Goal: Task Accomplishment & Management: Manage account settings

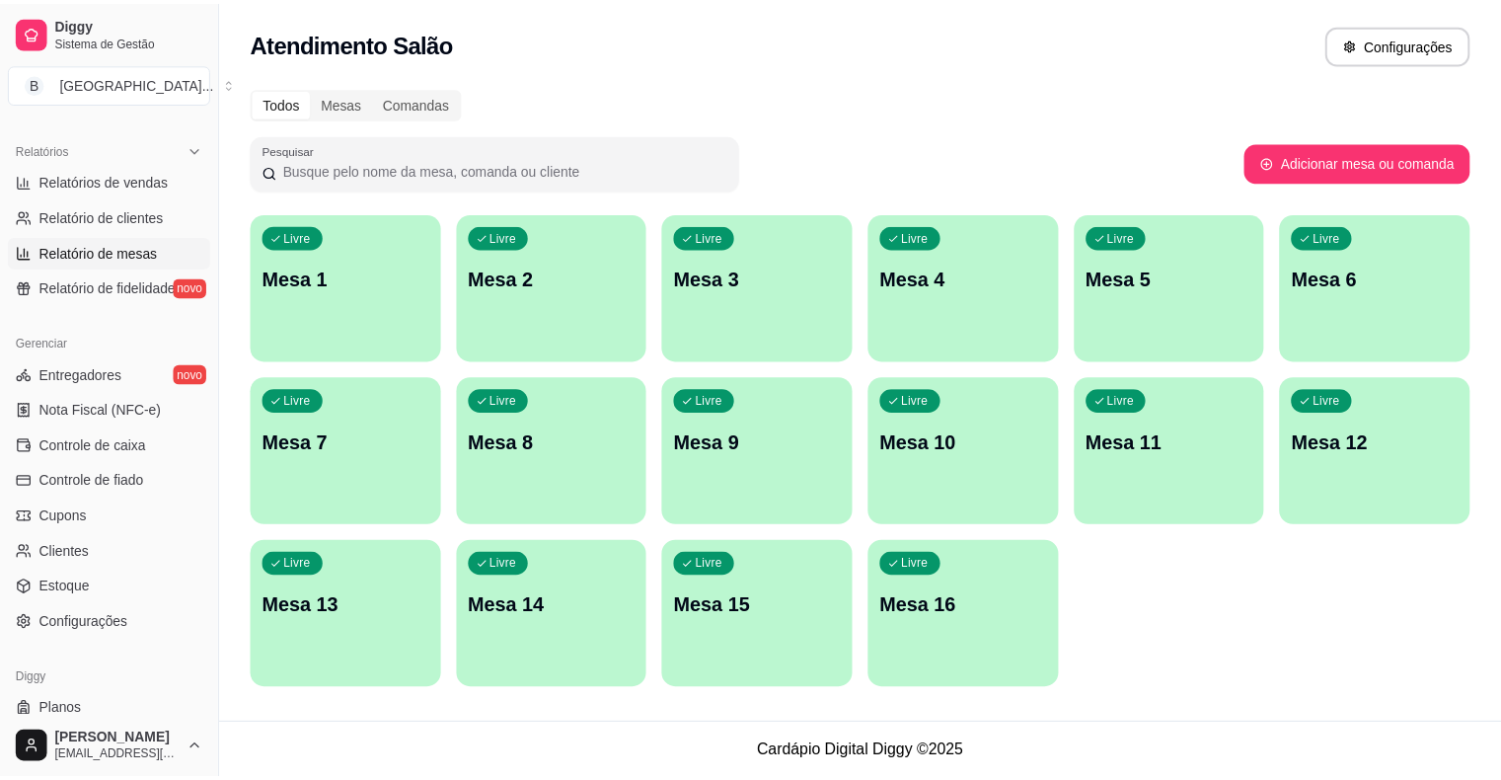
scroll to position [592, 0]
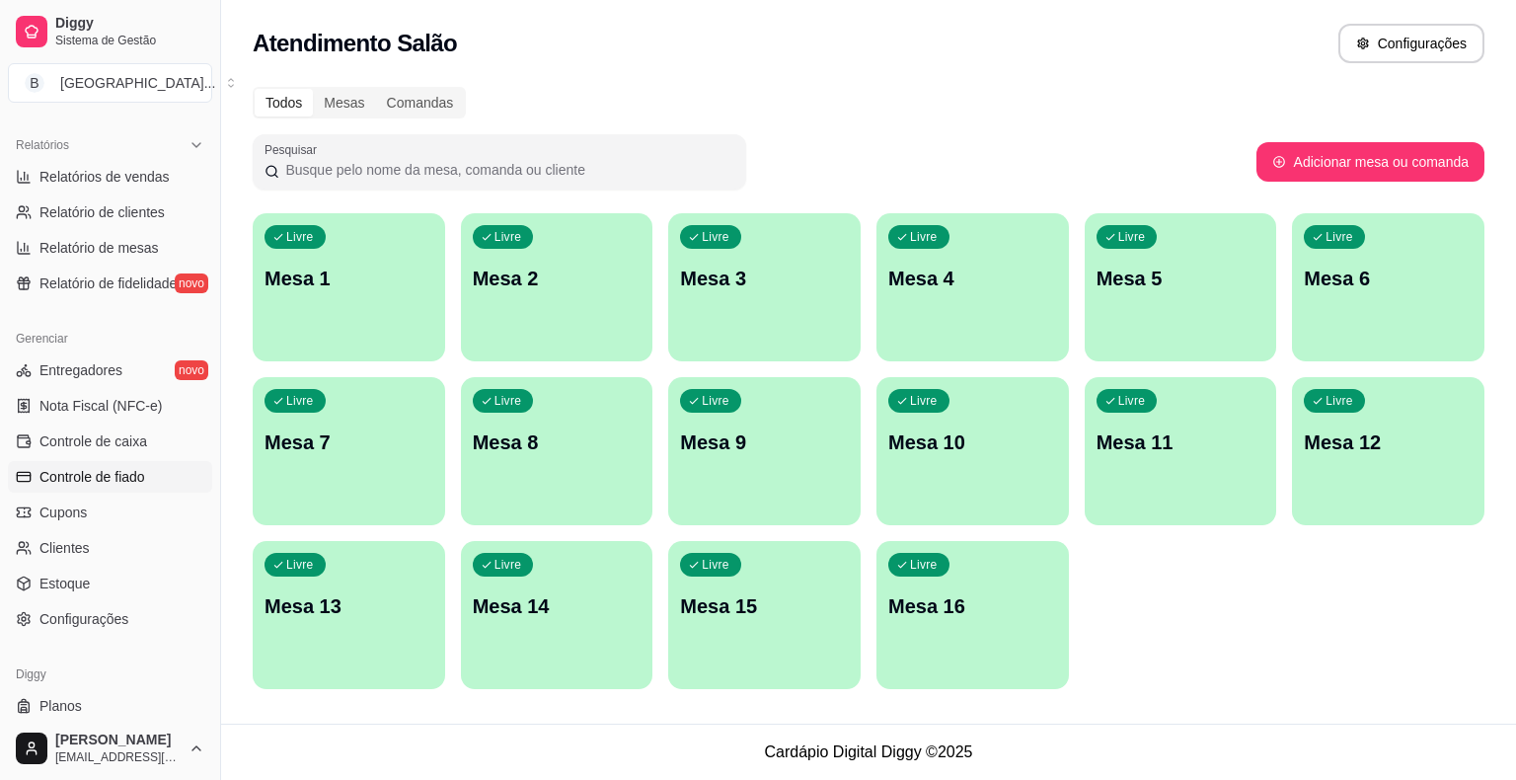
click at [118, 479] on span "Controle de fiado" at bounding box center [92, 477] width 106 height 20
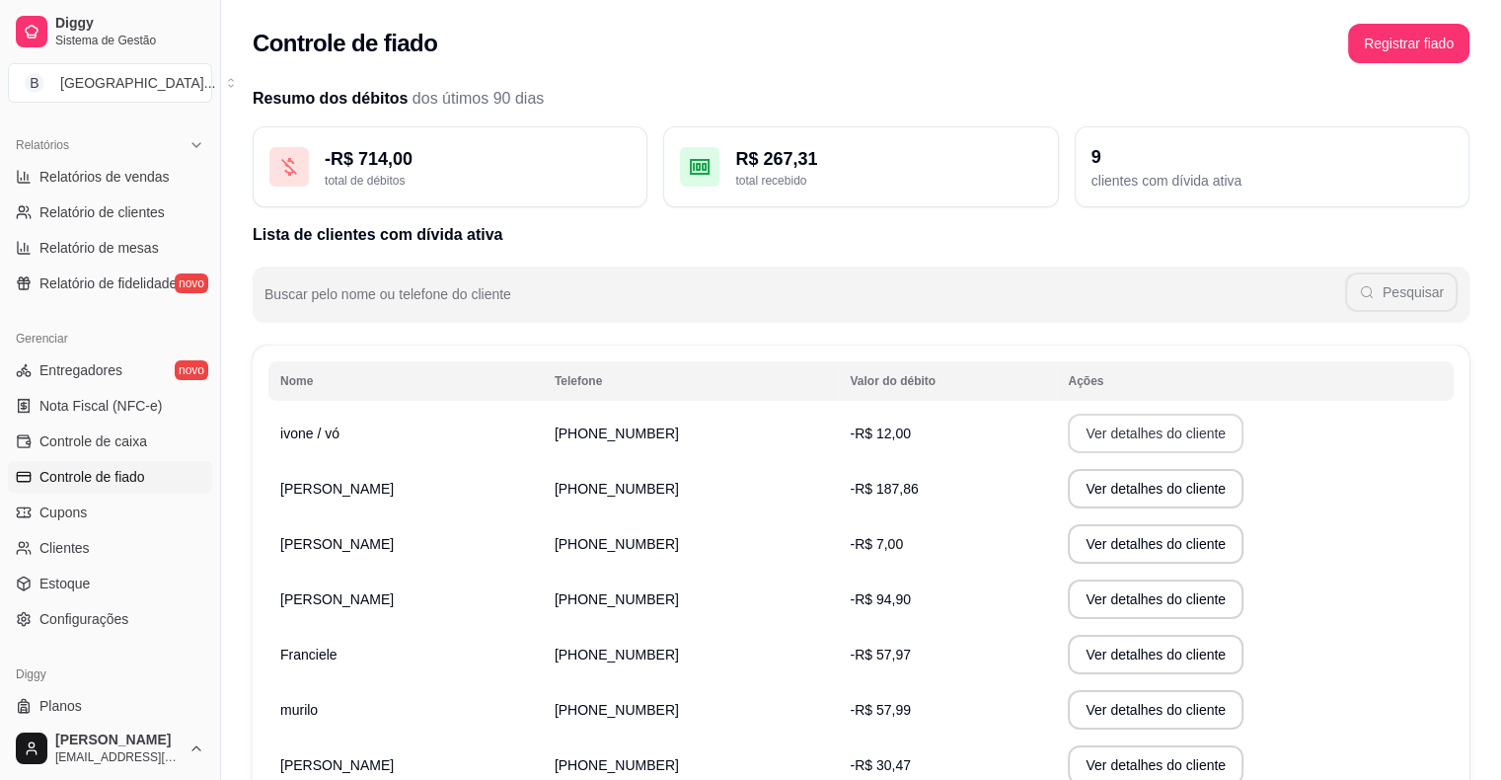
click at [1068, 439] on button "Ver detalhes do cliente" at bounding box center [1156, 433] width 176 height 39
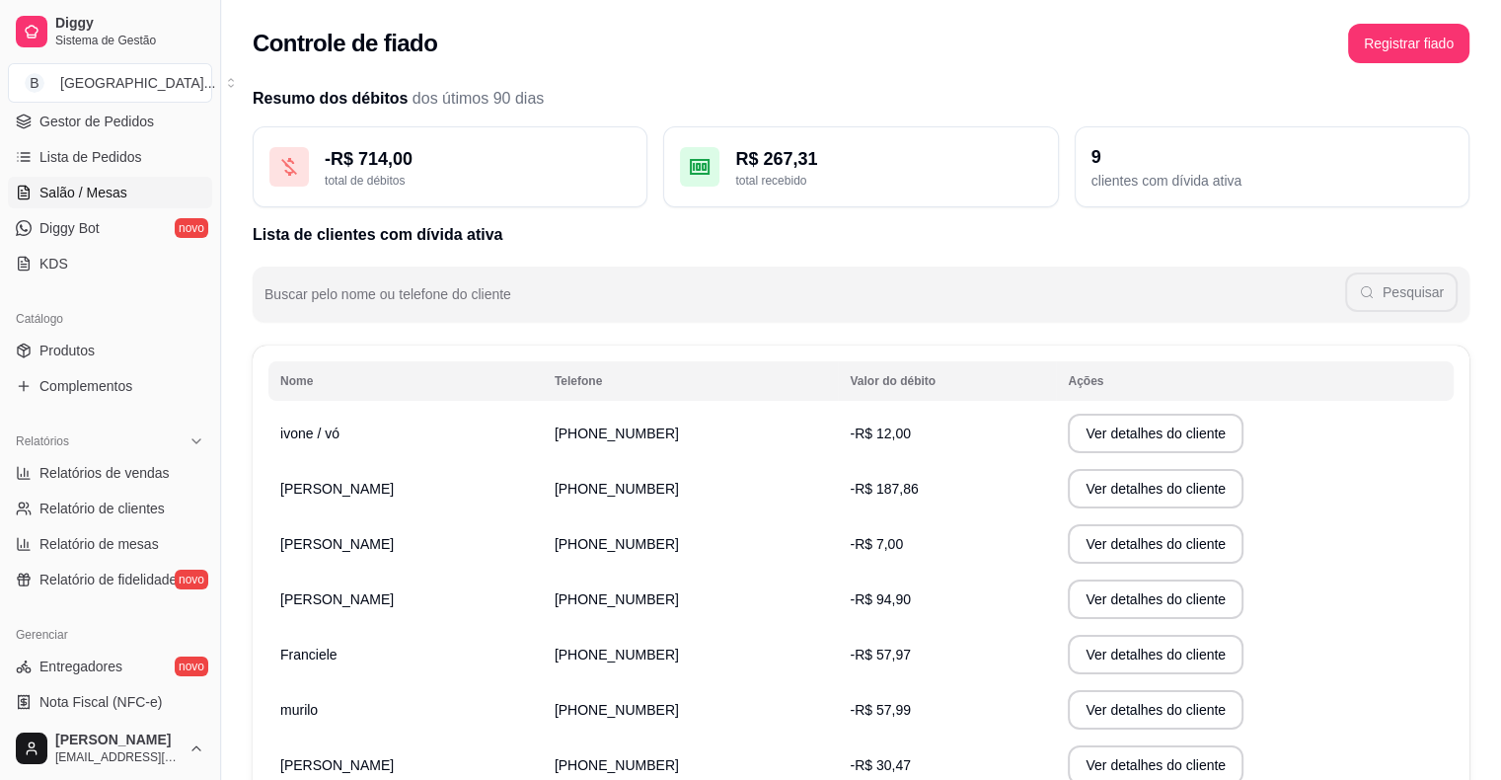
scroll to position [99, 0]
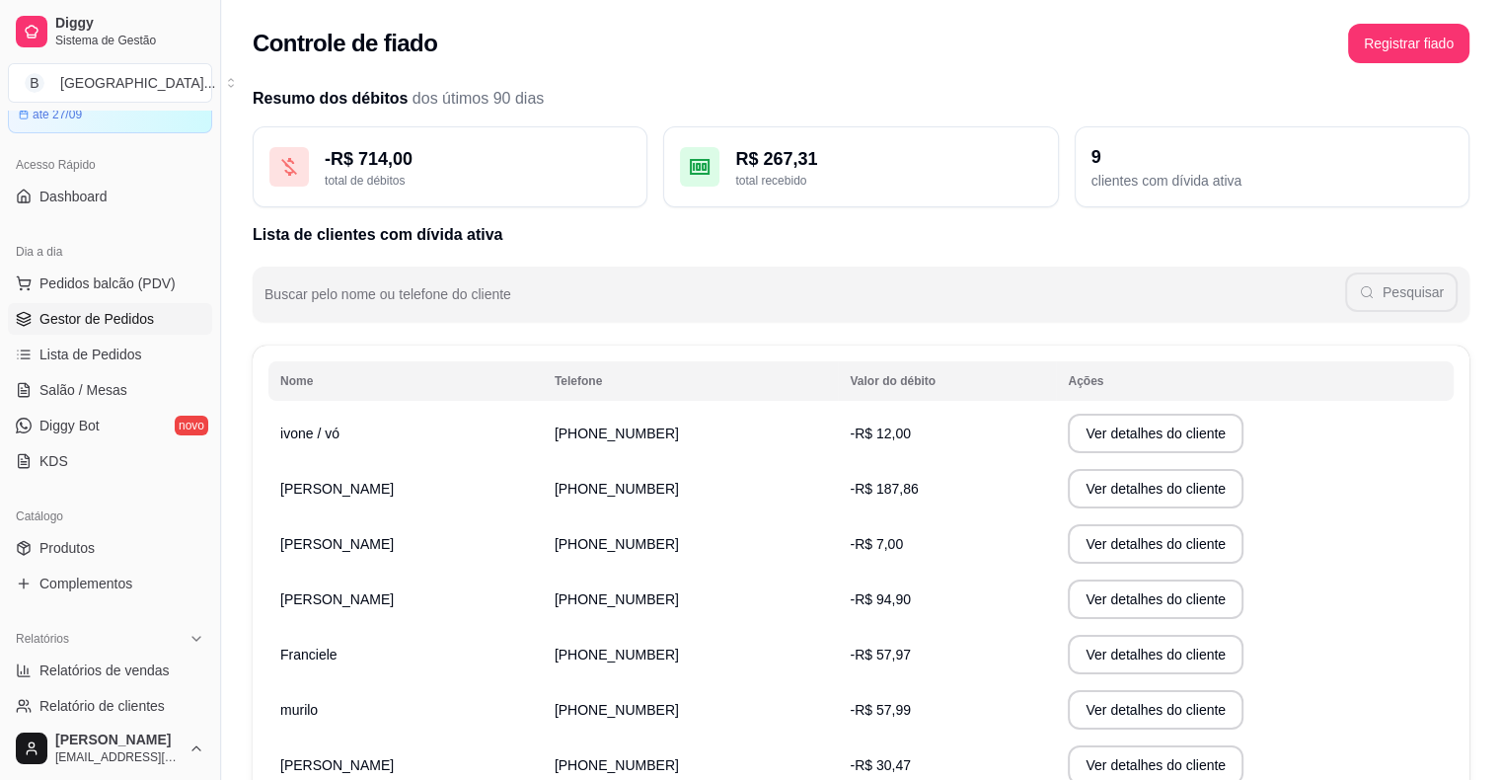
click at [134, 315] on span "Gestor de Pedidos" at bounding box center [96, 319] width 114 height 20
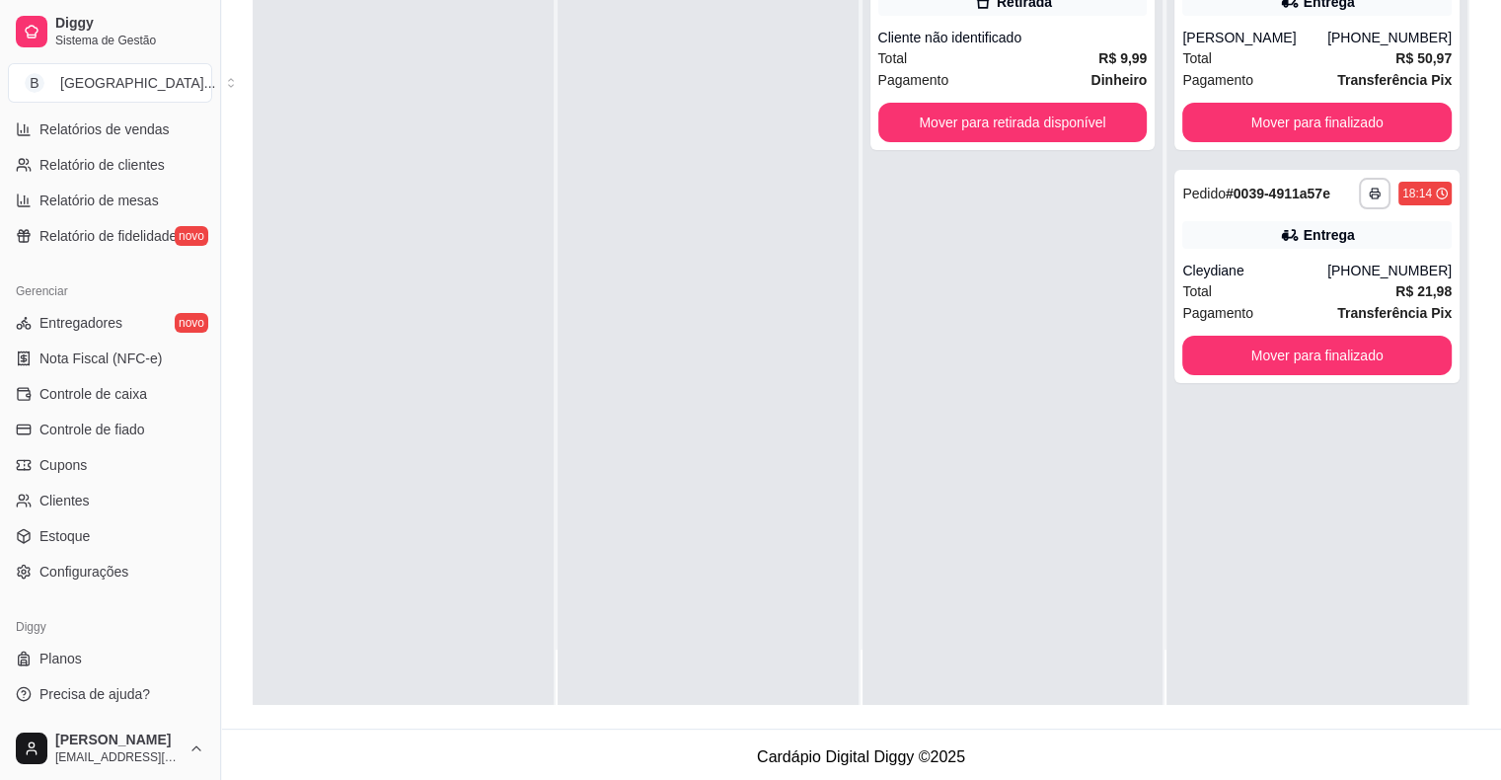
scroll to position [300, 0]
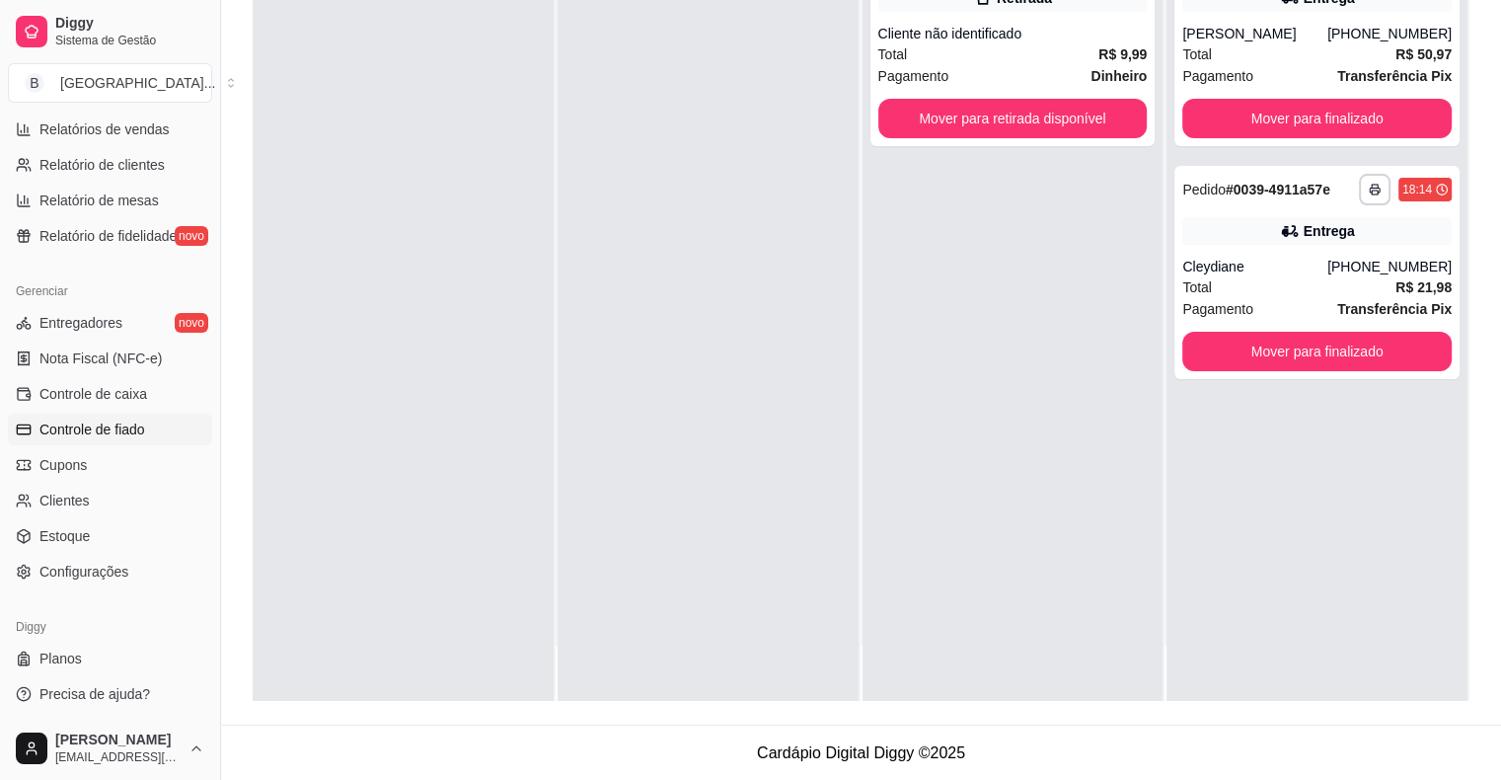
click at [130, 439] on link "Controle de fiado" at bounding box center [110, 430] width 204 height 32
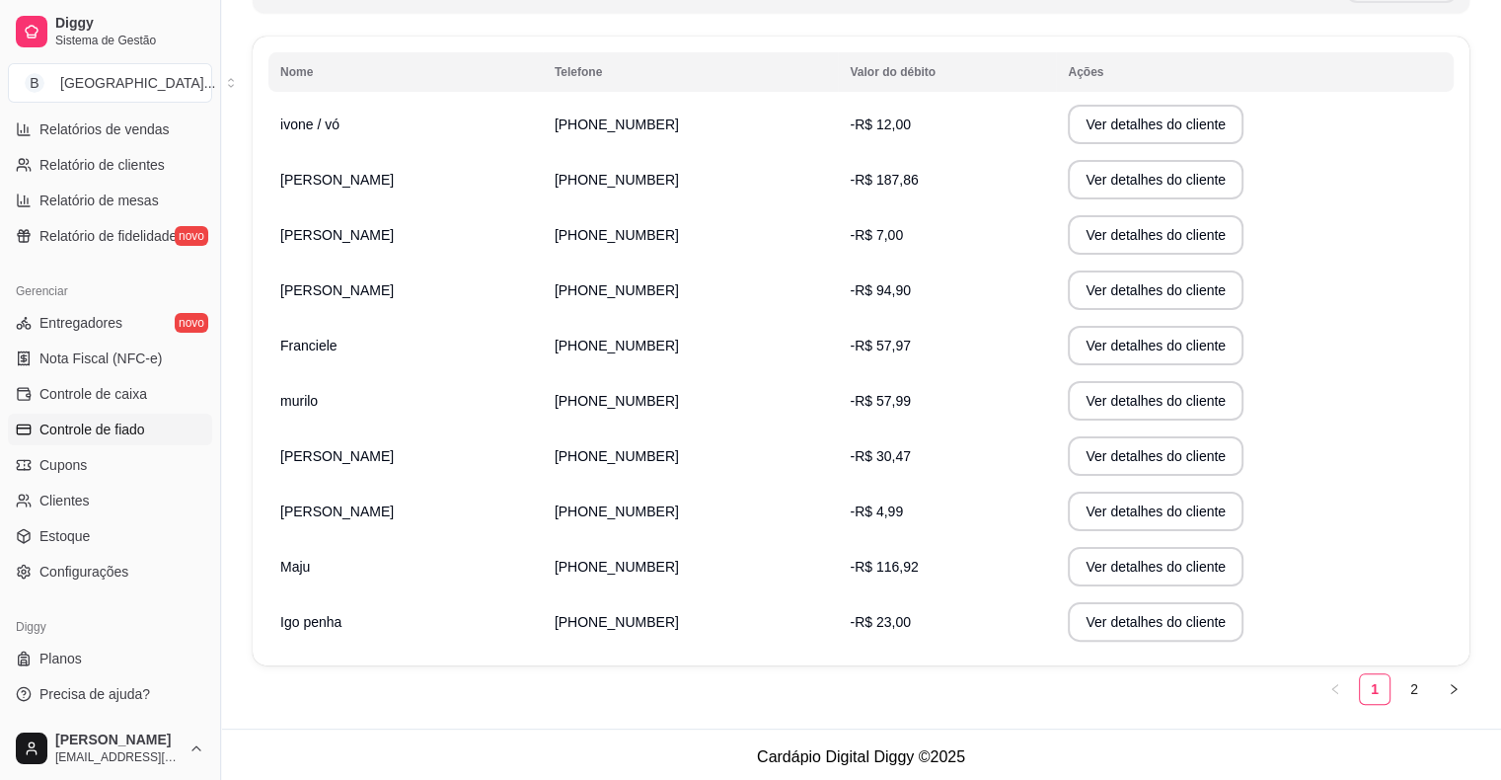
scroll to position [312, 0]
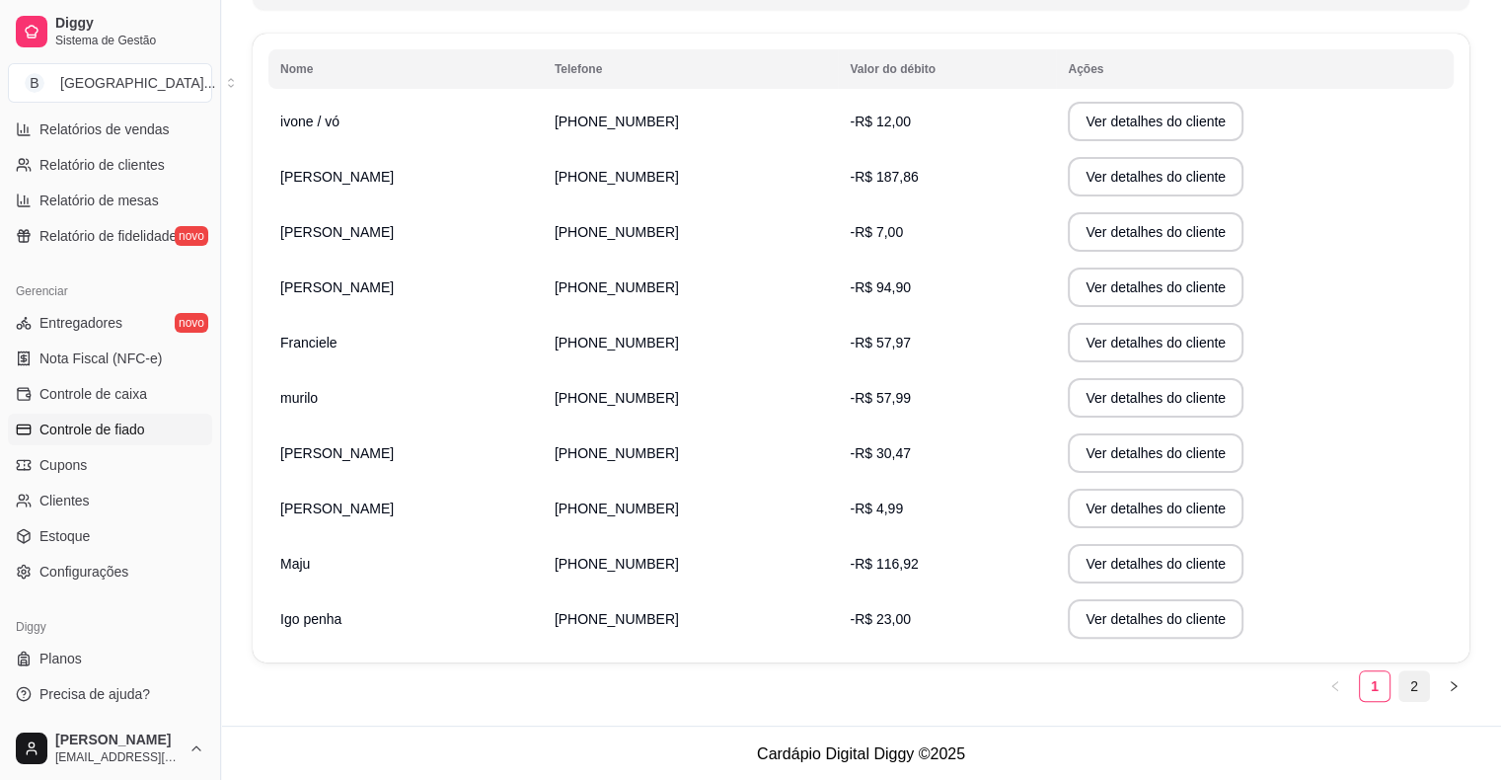
click at [1410, 689] on link "2" at bounding box center [1415, 686] width 30 height 30
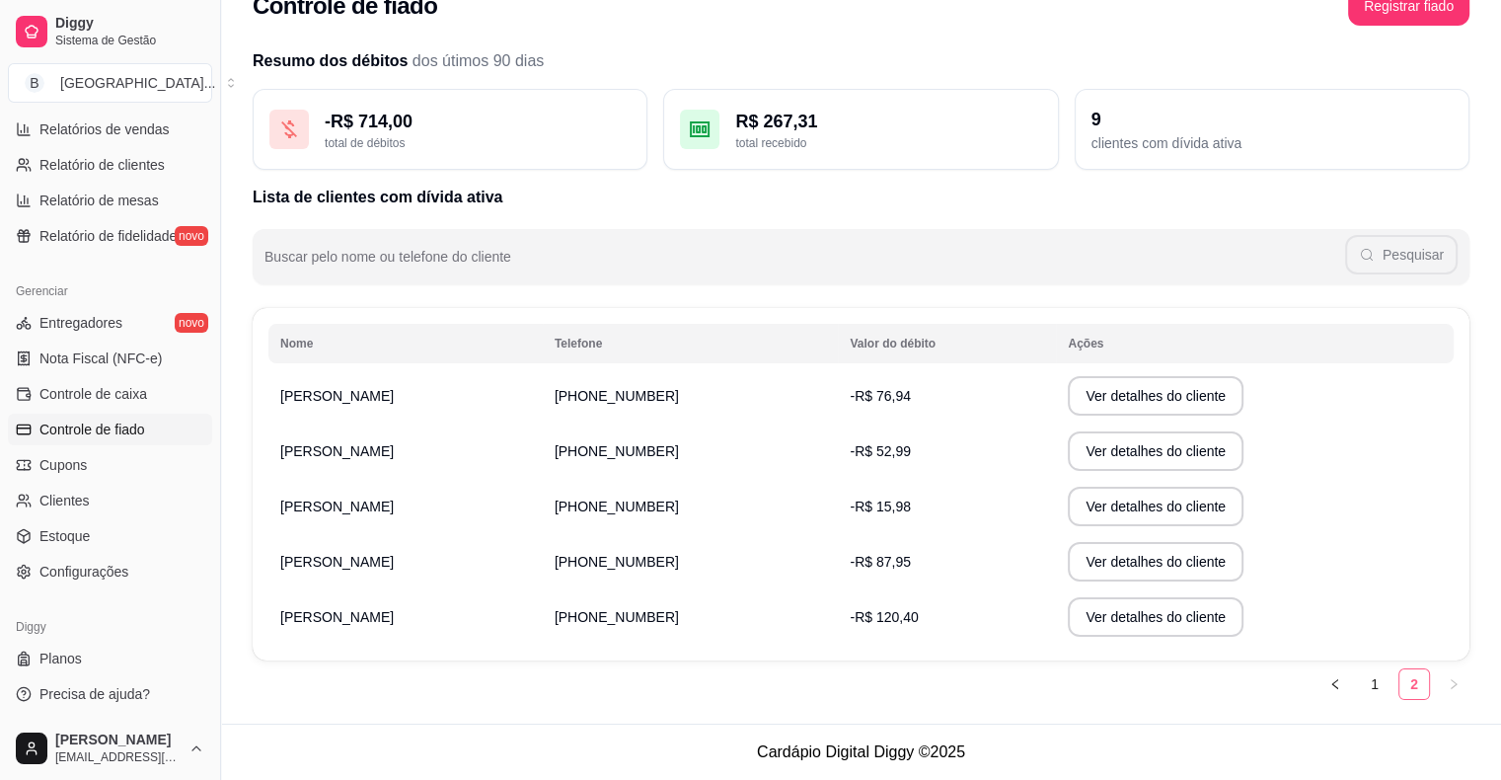
scroll to position [36, 0]
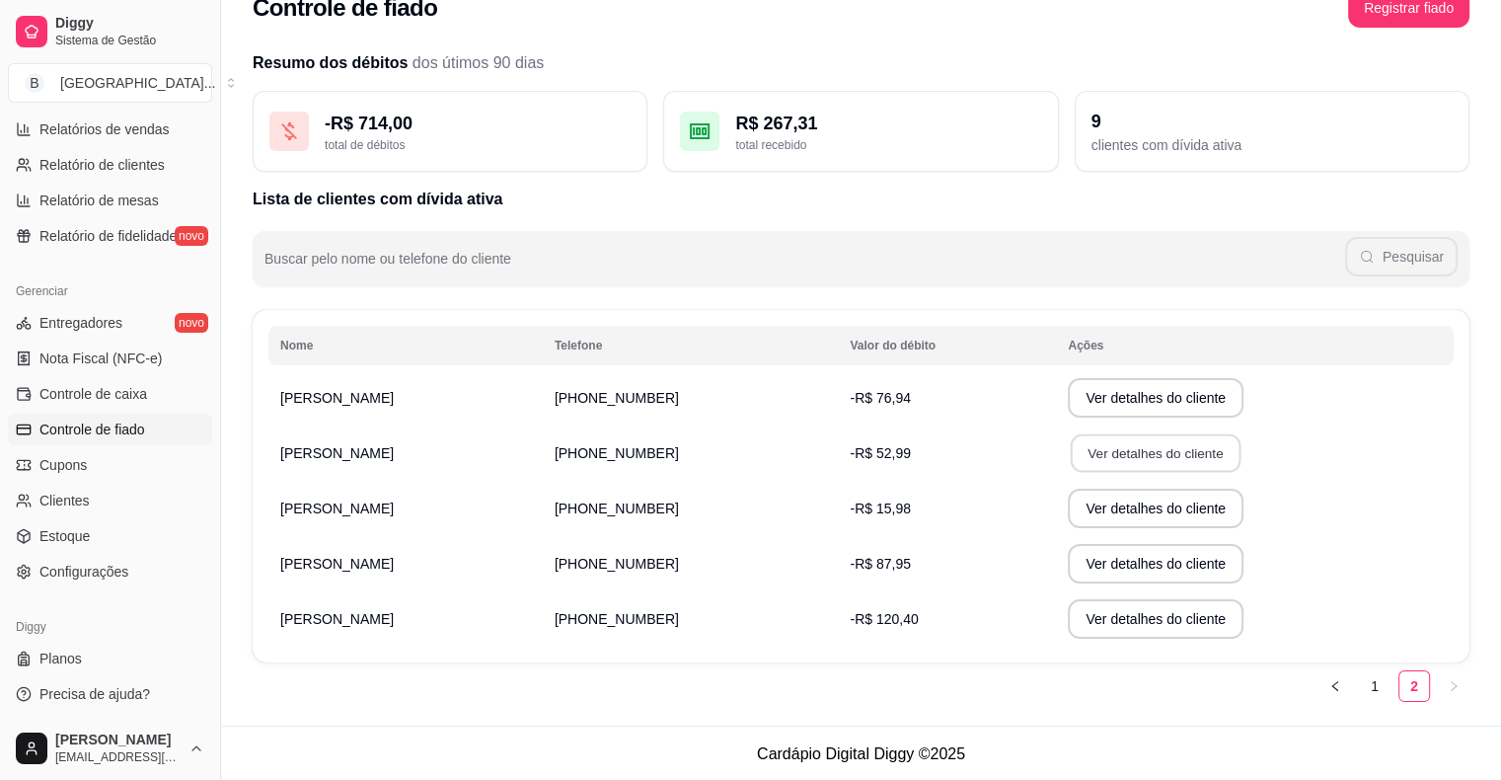
click at [1115, 464] on button "Ver detalhes do cliente" at bounding box center [1156, 453] width 170 height 38
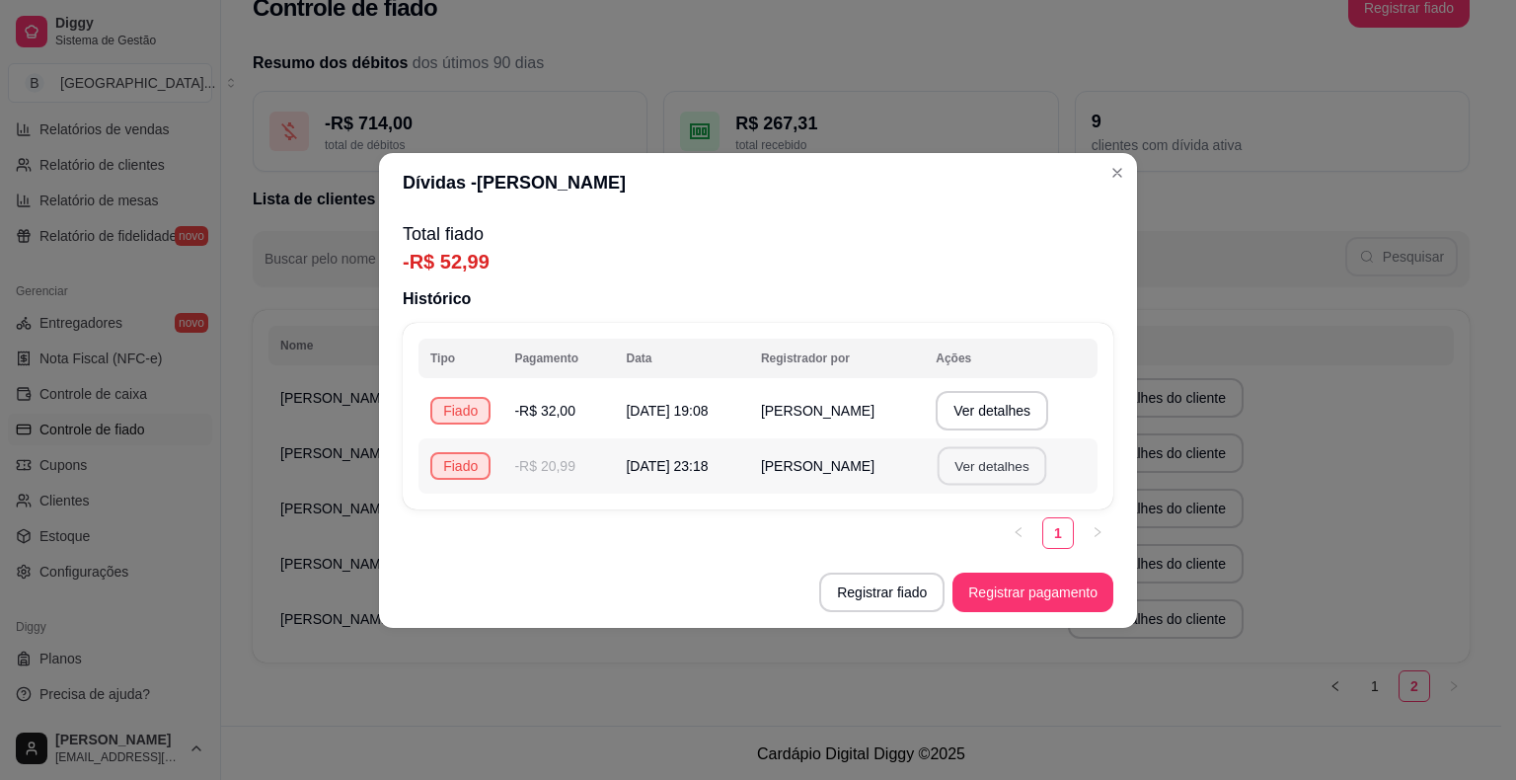
click at [989, 463] on button "Ver detalhes" at bounding box center [992, 465] width 109 height 38
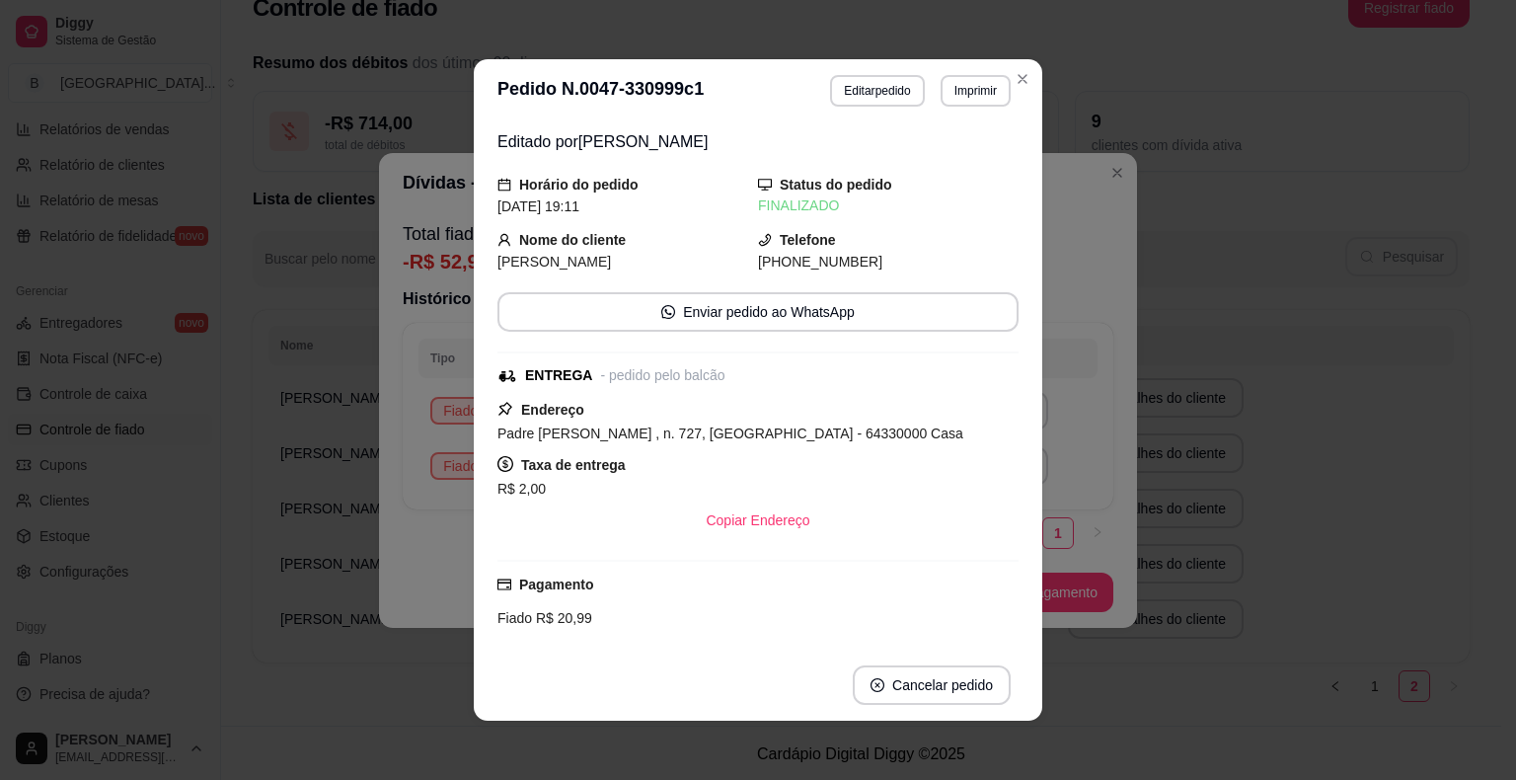
click at [1196, 471] on div "**********" at bounding box center [758, 390] width 1516 height 780
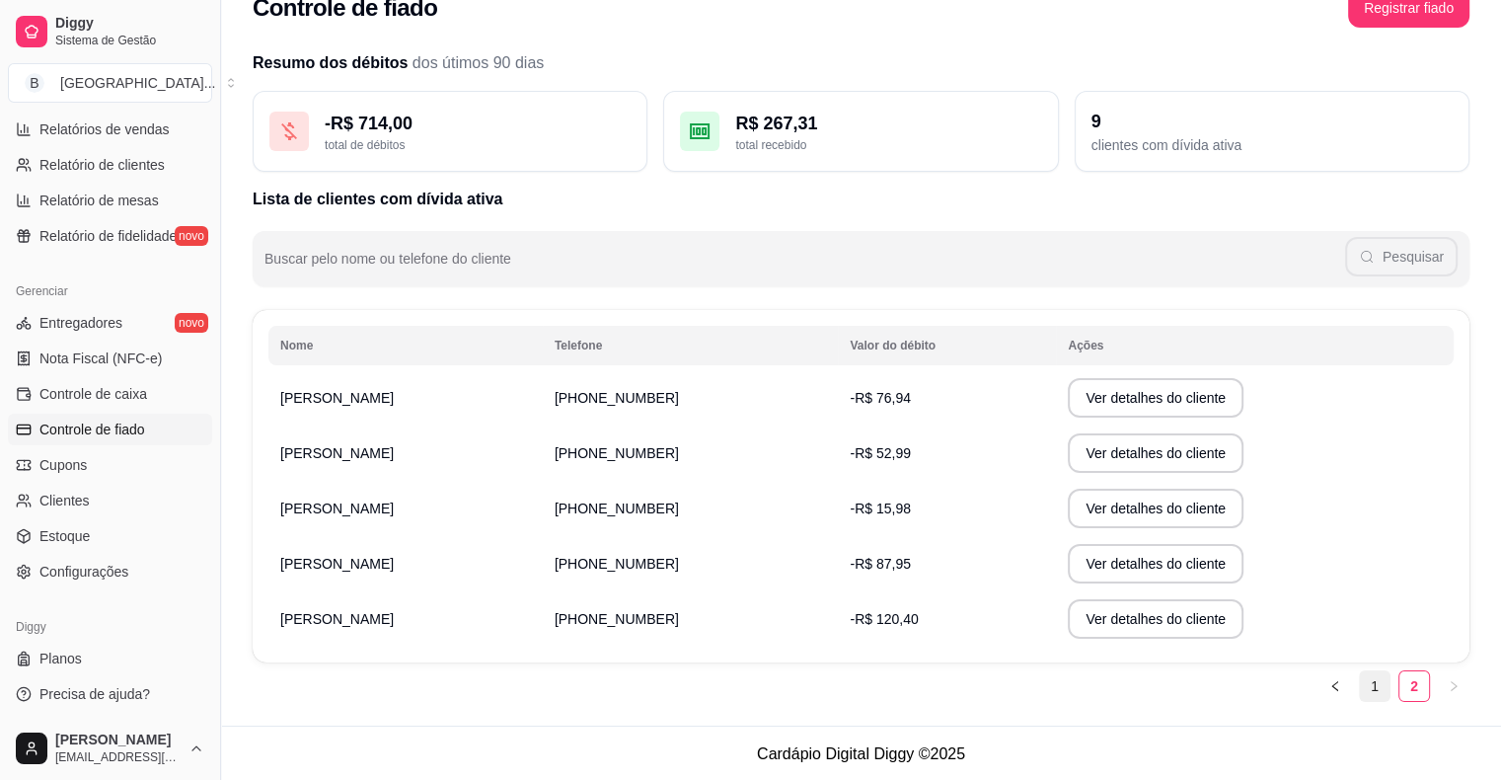
click at [1386, 694] on link "1" at bounding box center [1375, 686] width 30 height 30
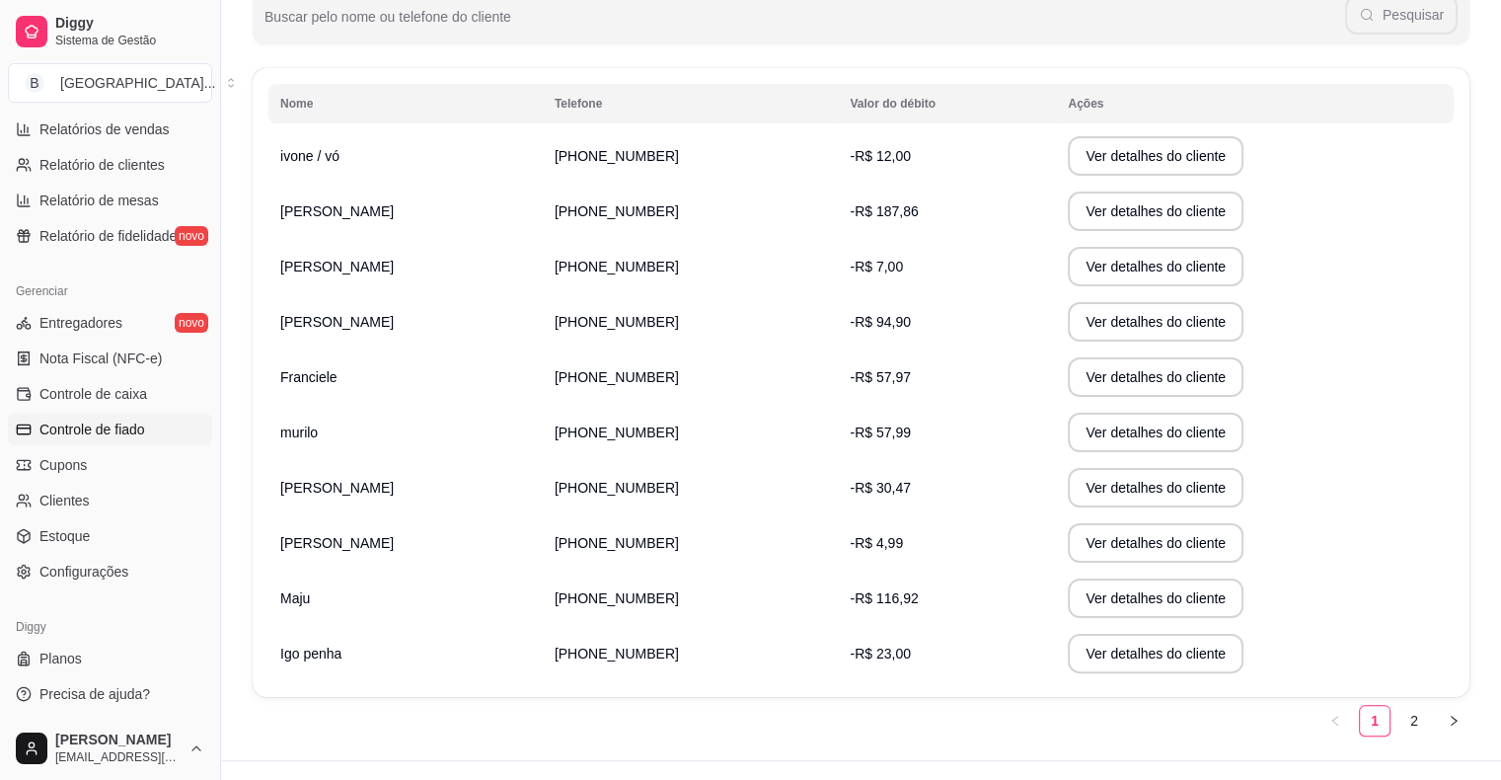
scroll to position [312, 0]
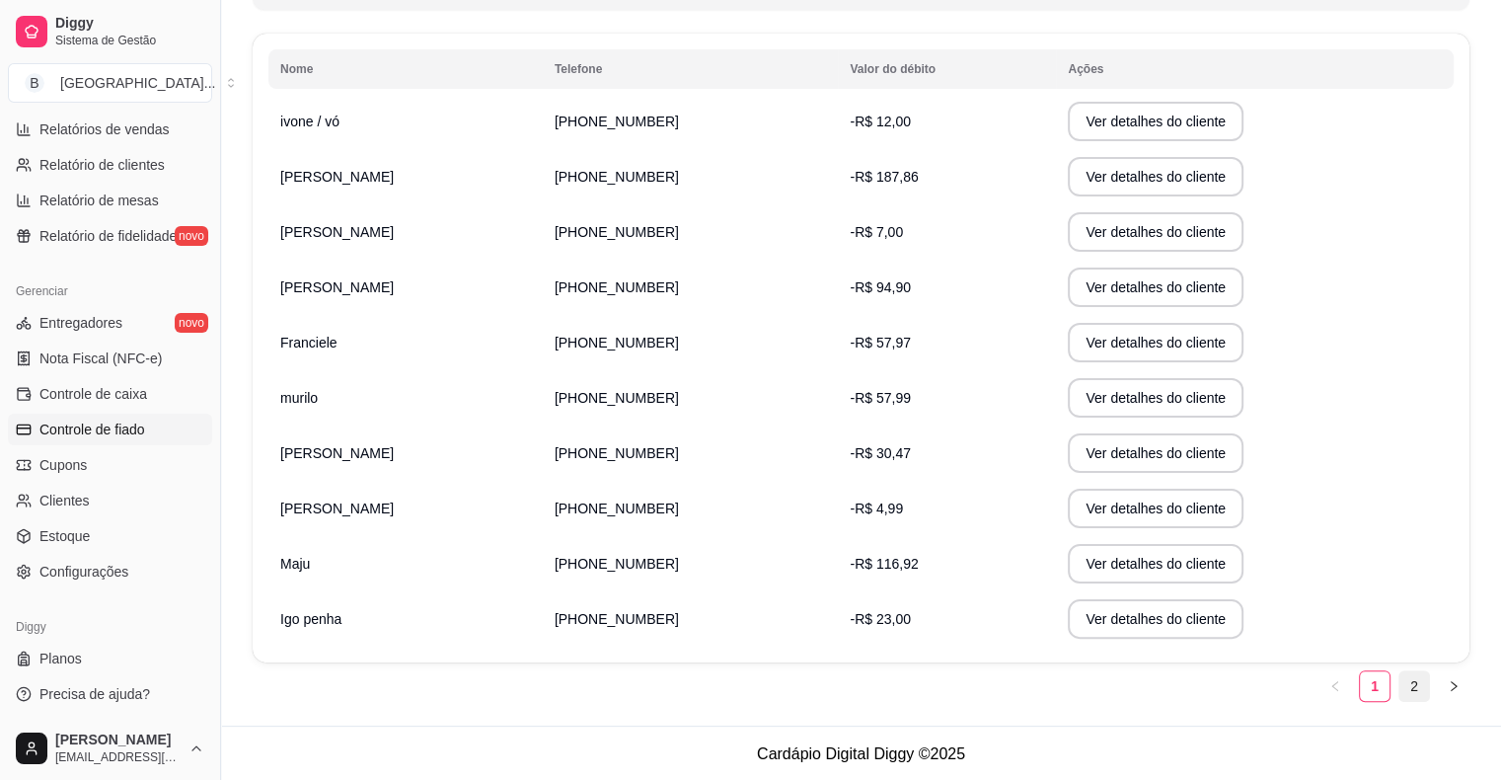
click at [1417, 678] on link "2" at bounding box center [1415, 686] width 30 height 30
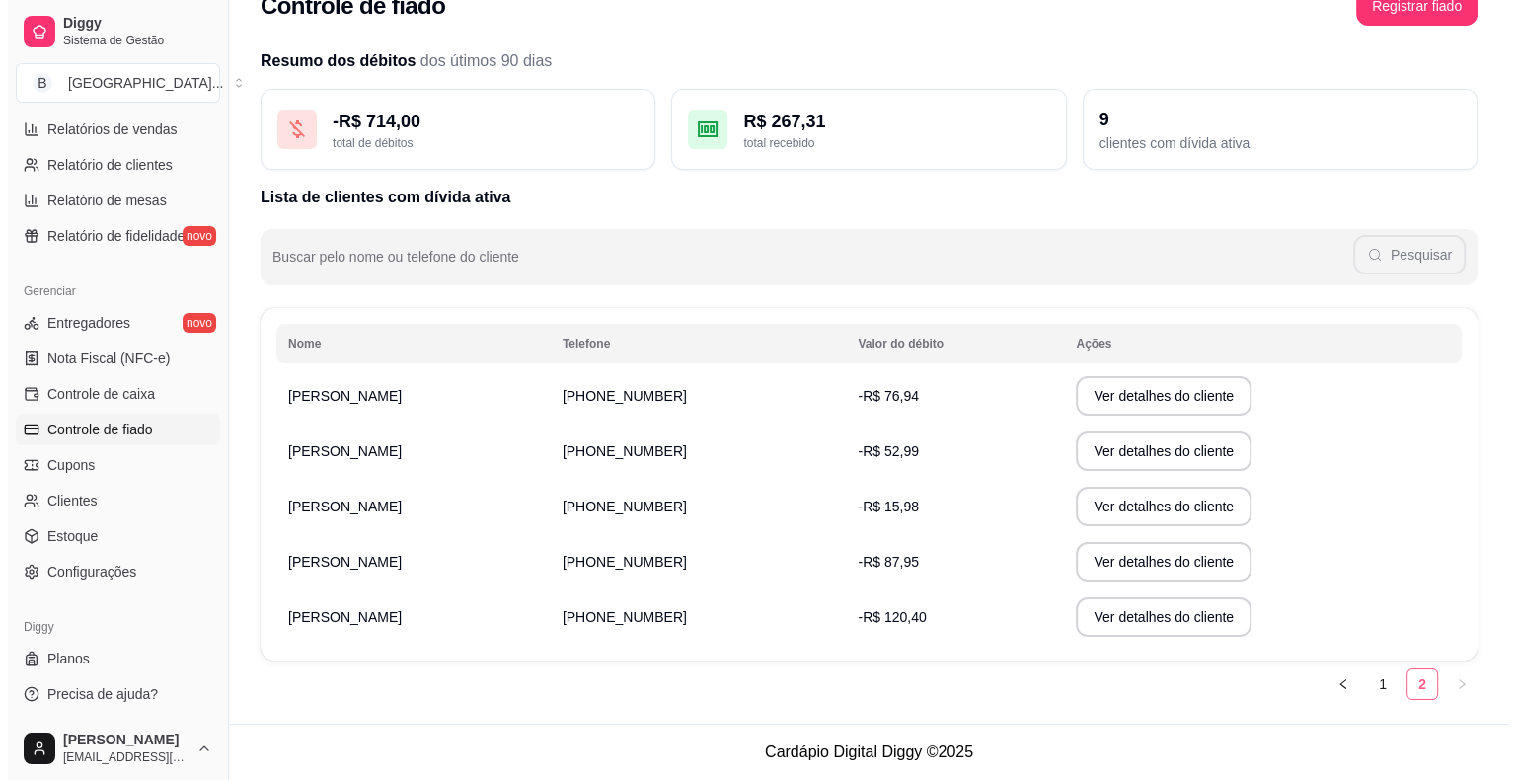
scroll to position [36, 0]
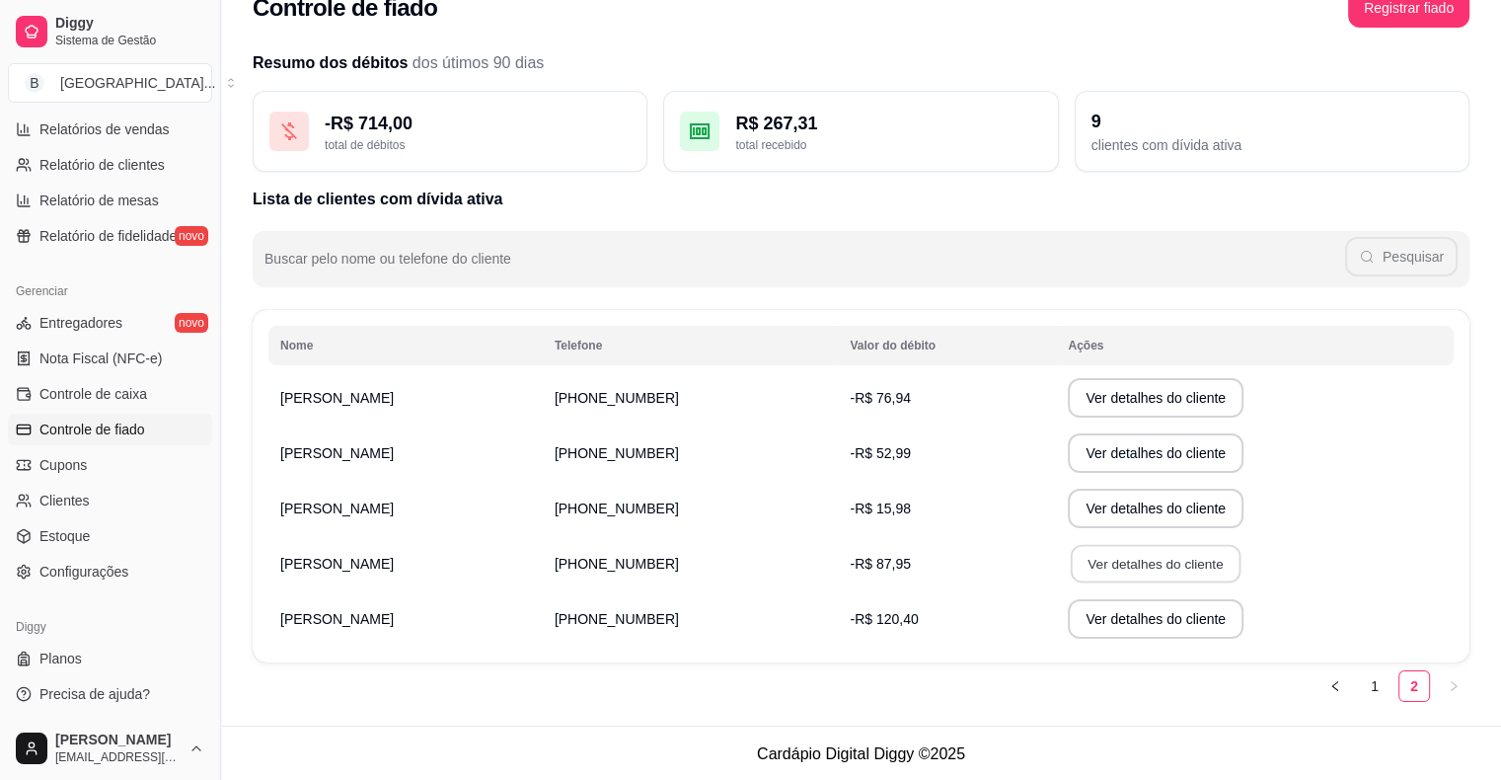
click at [1094, 563] on button "Ver detalhes do cliente" at bounding box center [1156, 564] width 170 height 38
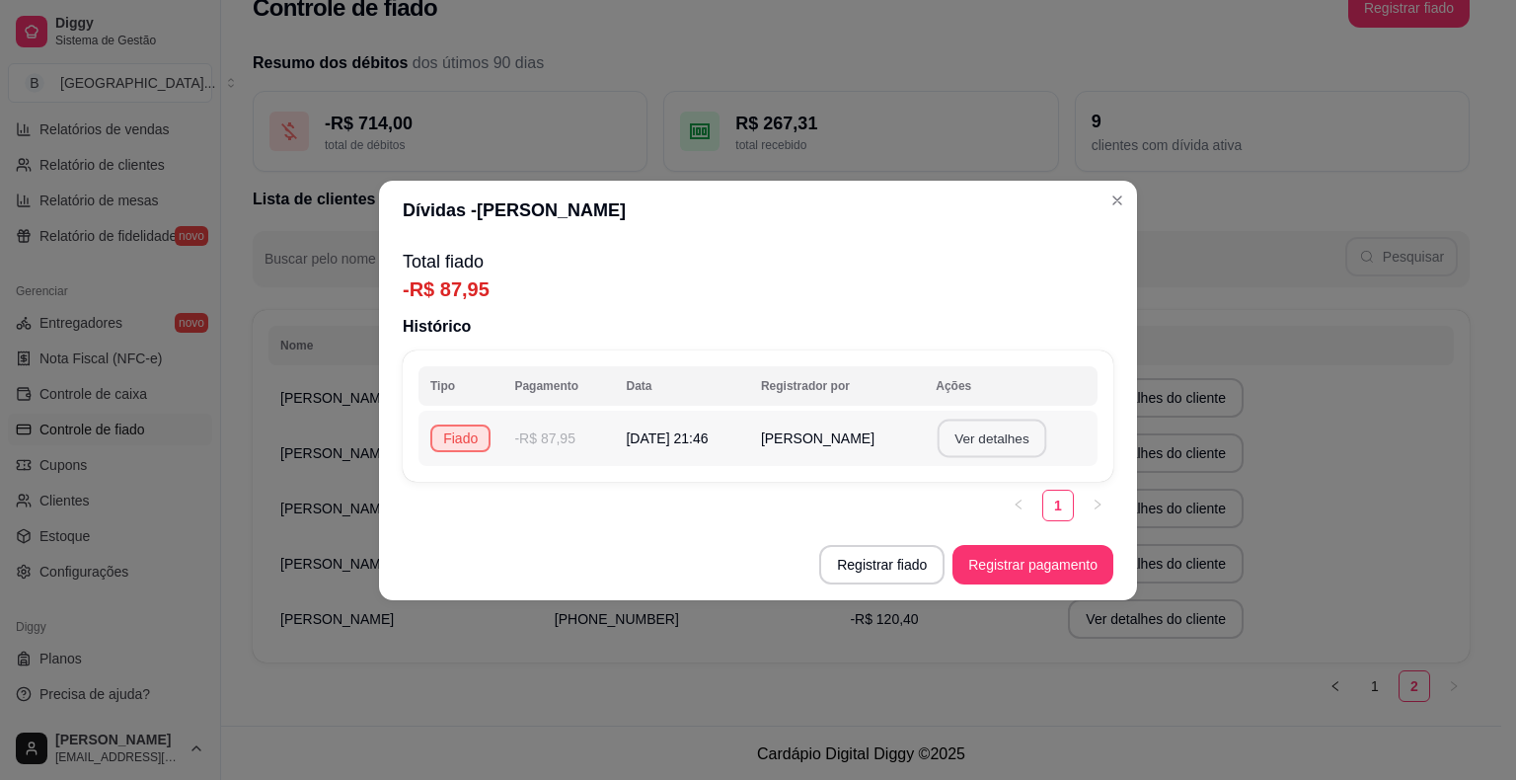
click at [971, 440] on button "Ver detalhes" at bounding box center [992, 437] width 109 height 38
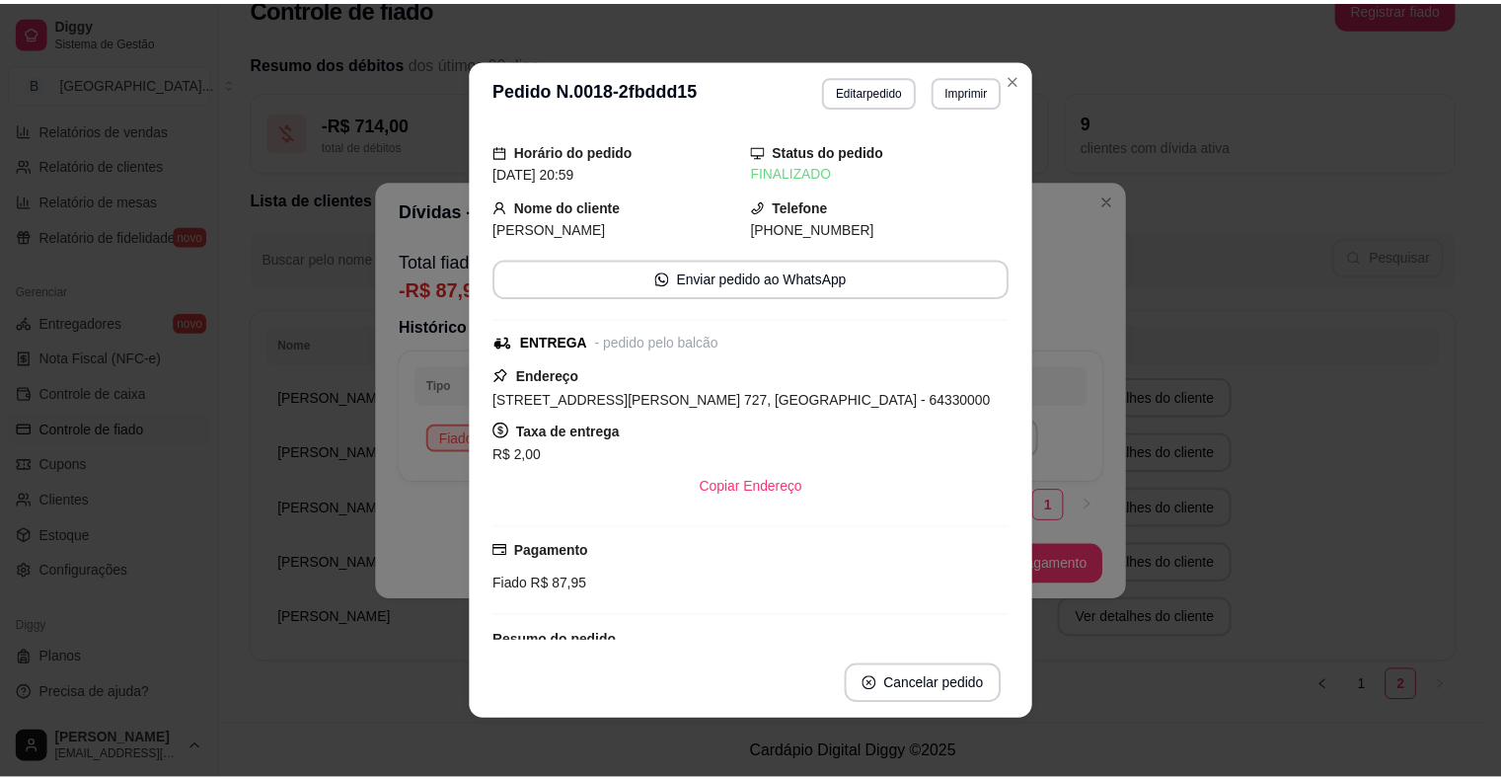
scroll to position [0, 0]
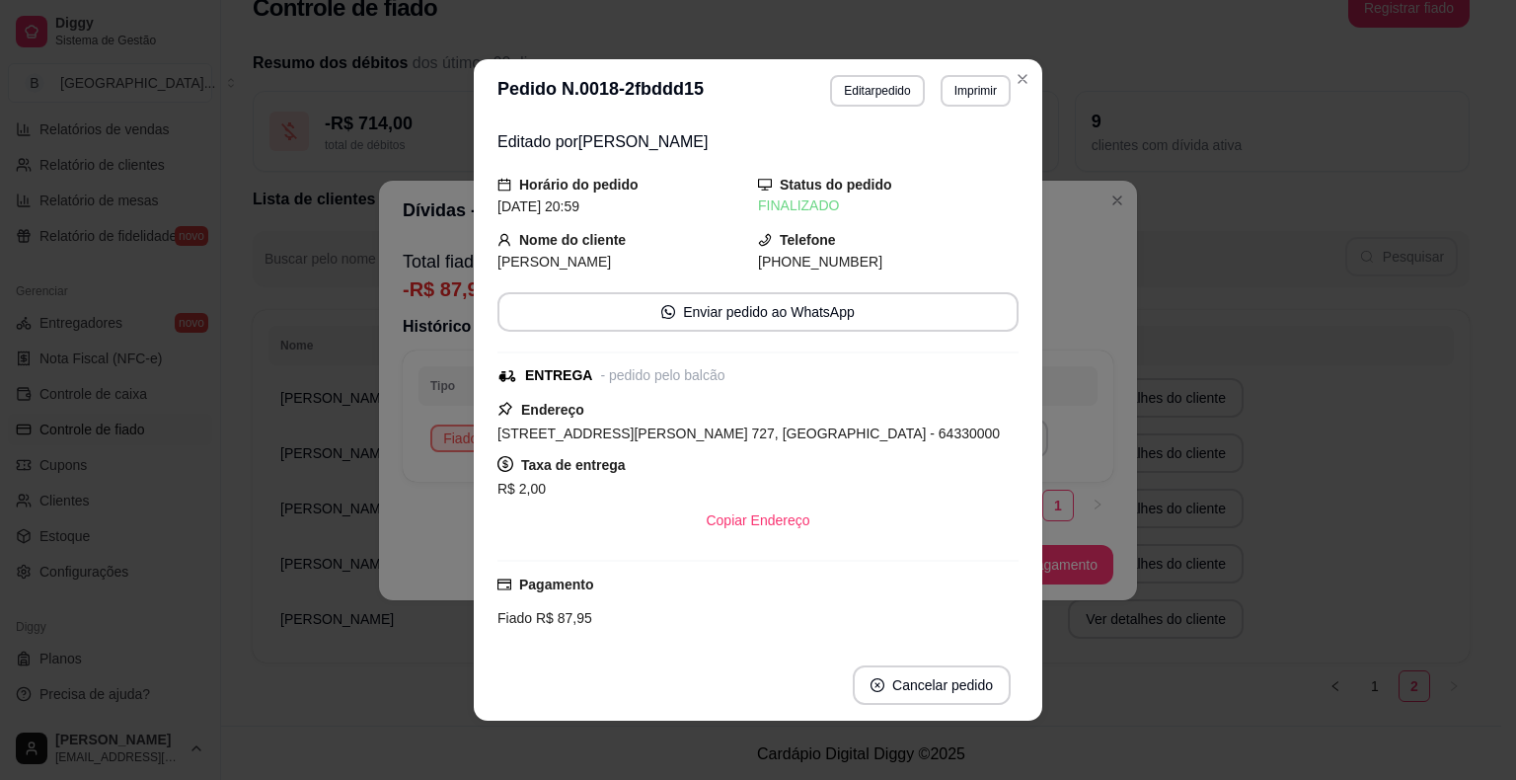
click at [1184, 464] on div "**********" at bounding box center [758, 390] width 1516 height 780
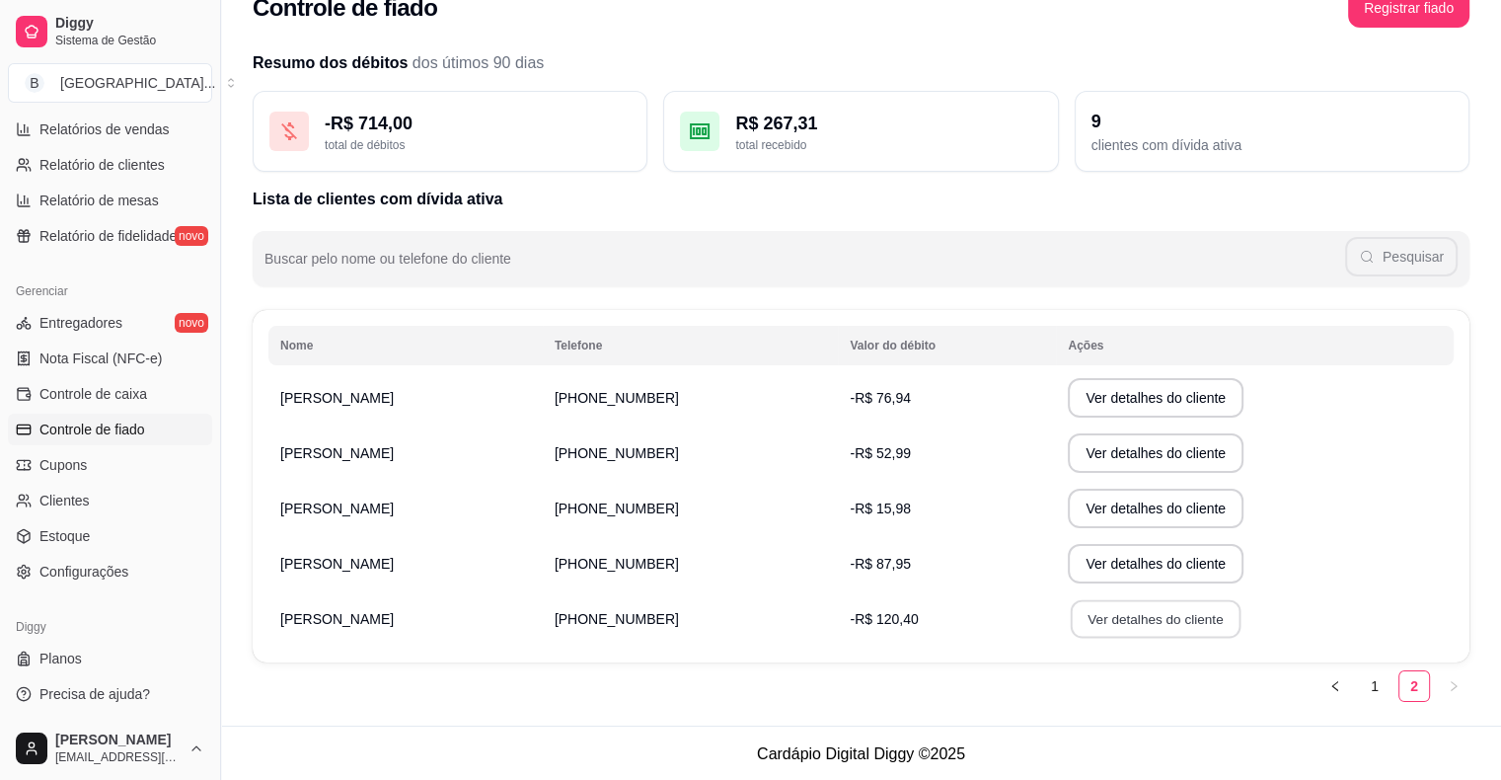
click at [1163, 609] on button "Ver detalhes do cliente" at bounding box center [1156, 619] width 170 height 38
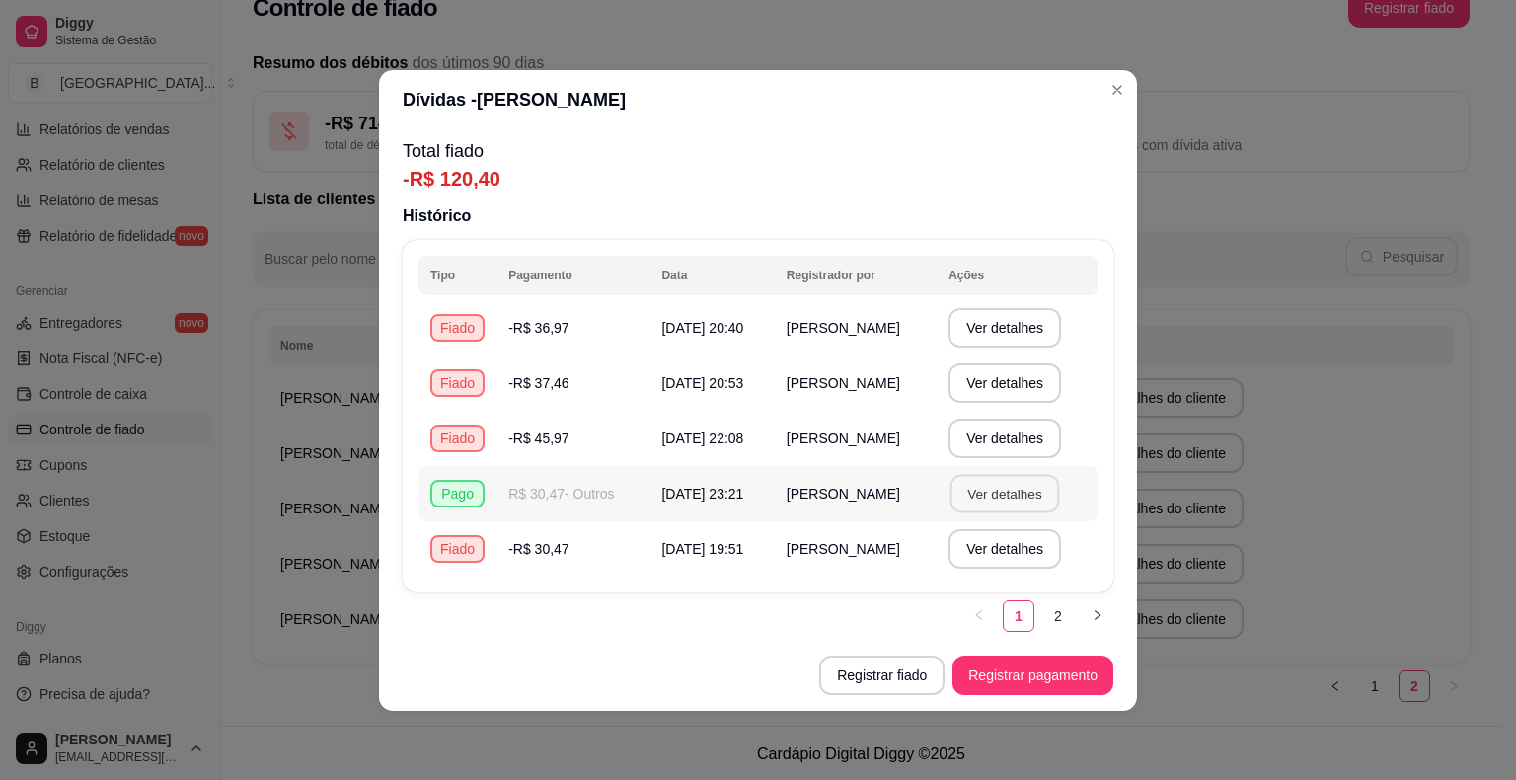
click at [1059, 500] on button "Ver detalhes" at bounding box center [1005, 493] width 109 height 38
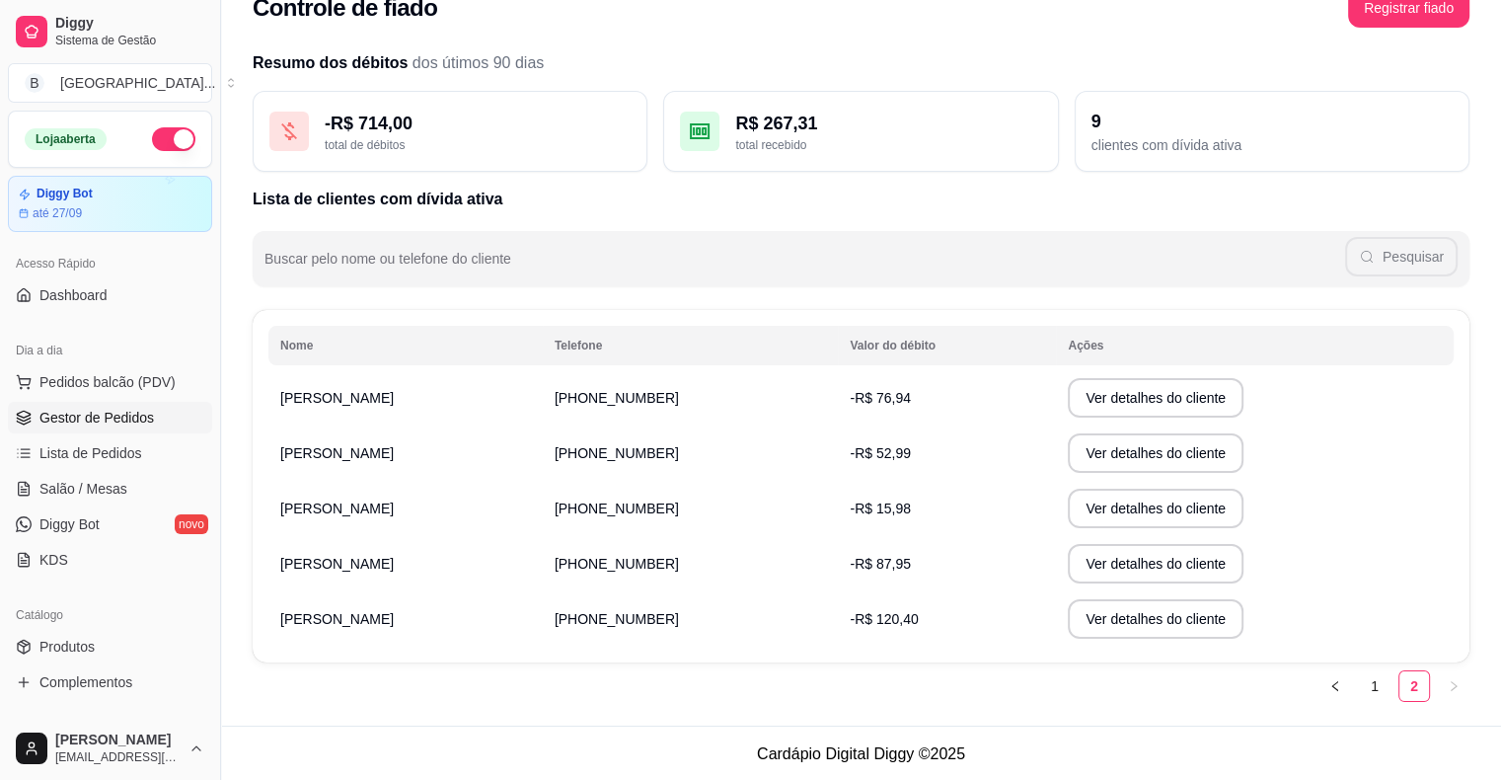
click at [167, 428] on link "Gestor de Pedidos" at bounding box center [110, 418] width 204 height 32
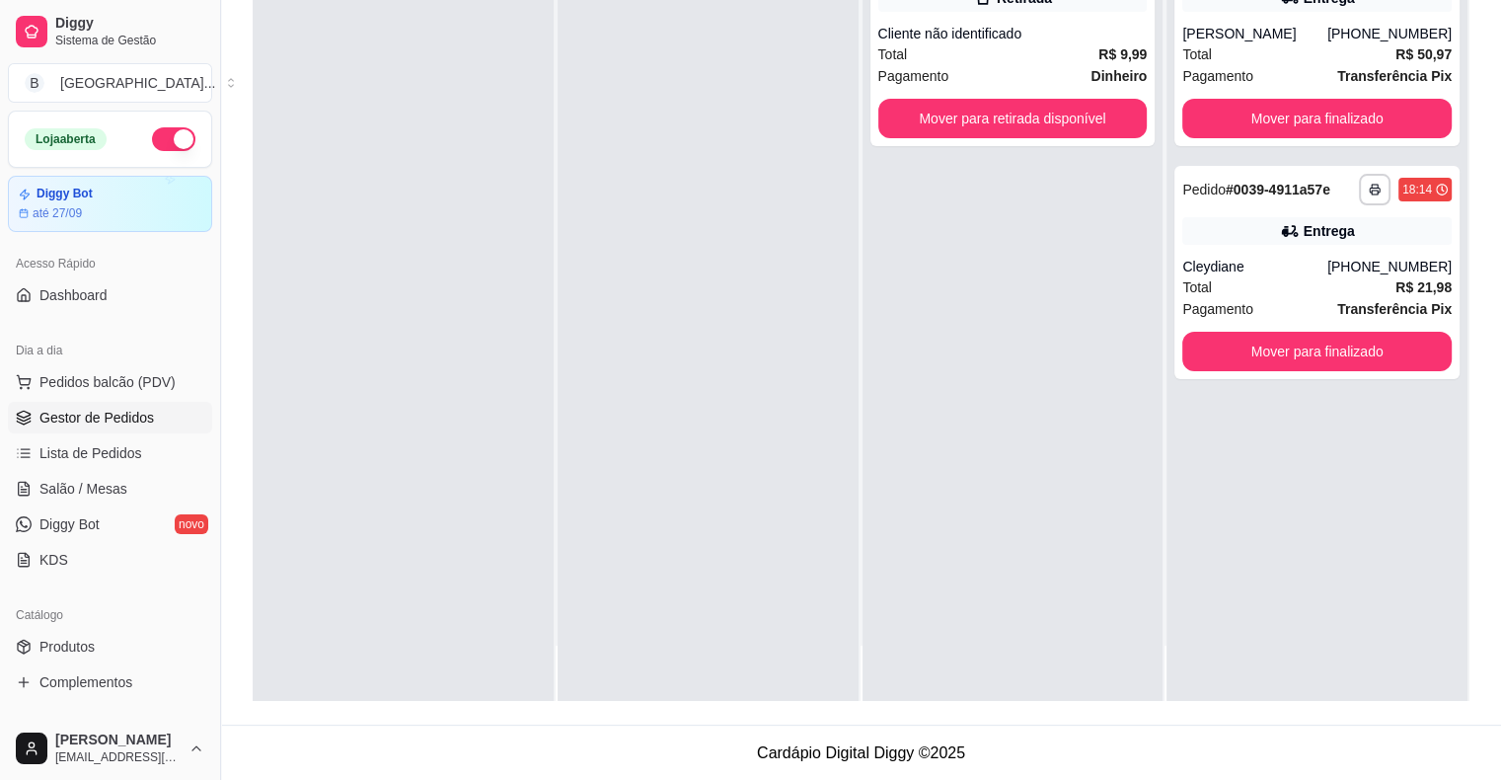
click at [84, 428] on link "Gestor de Pedidos" at bounding box center [110, 418] width 204 height 32
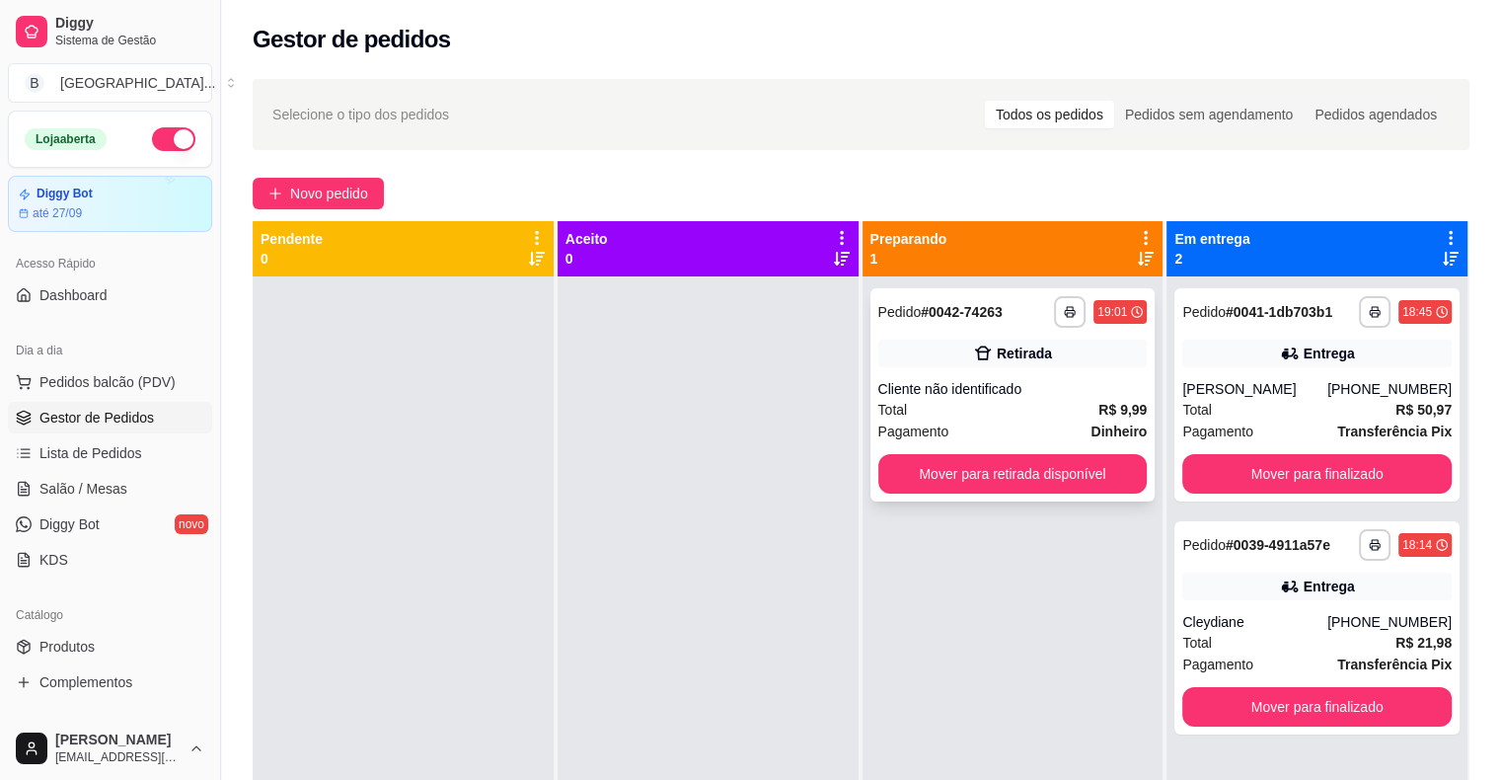
click at [1120, 432] on strong "Dinheiro" at bounding box center [1119, 431] width 56 height 16
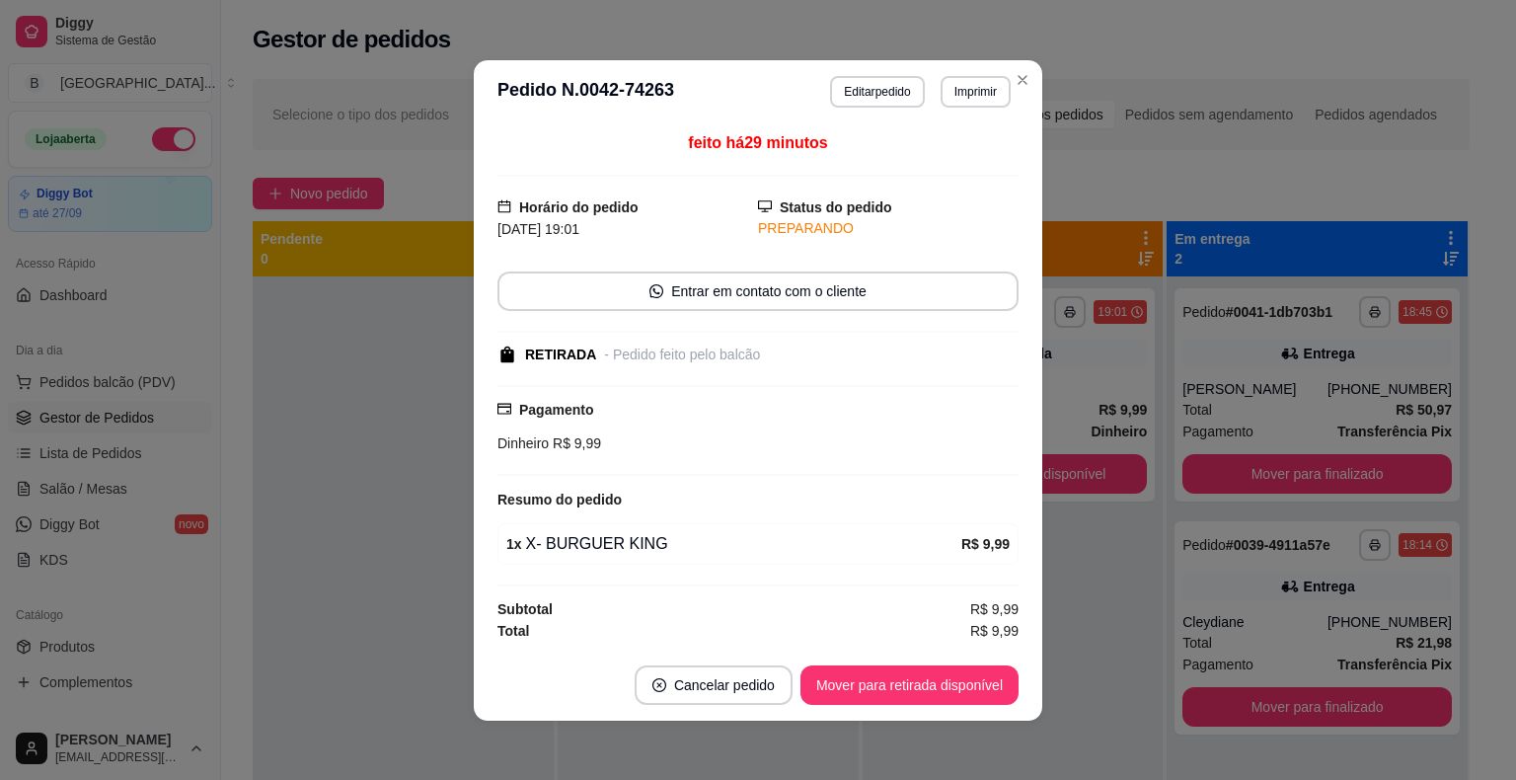
scroll to position [2, 0]
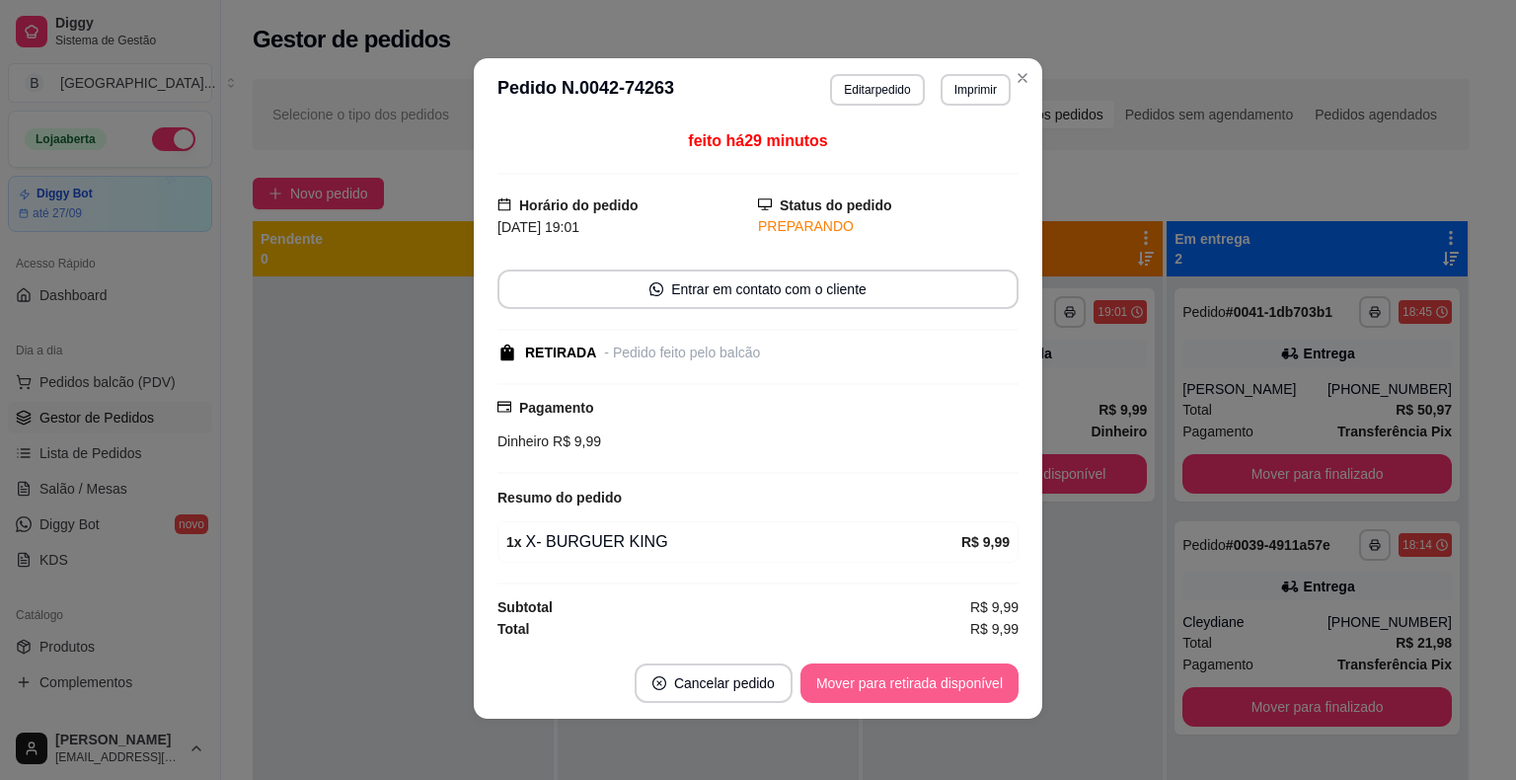
click at [929, 686] on button "Mover para retirada disponível" at bounding box center [909, 682] width 218 height 39
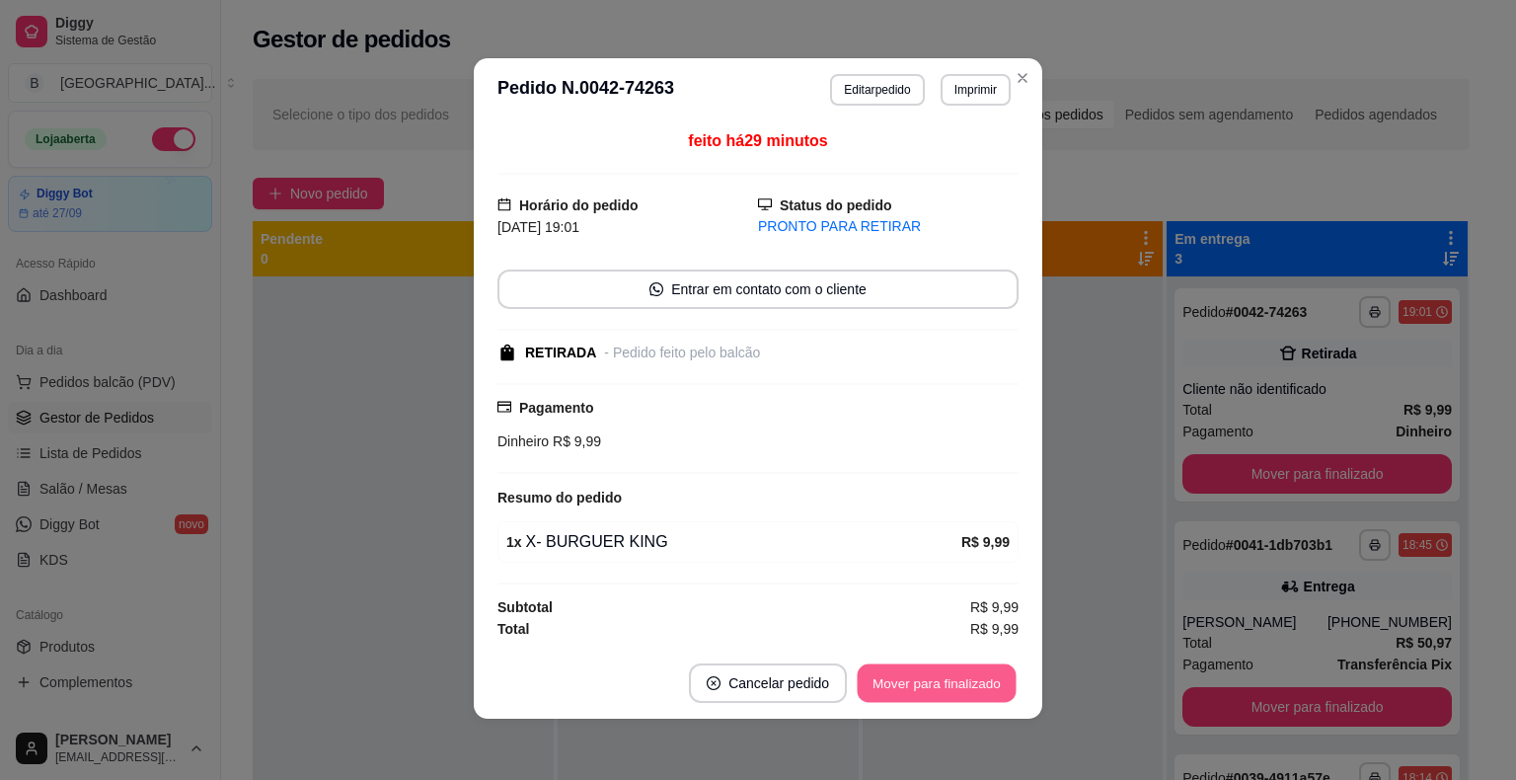
click at [926, 685] on button "Mover para finalizado" at bounding box center [937, 682] width 159 height 38
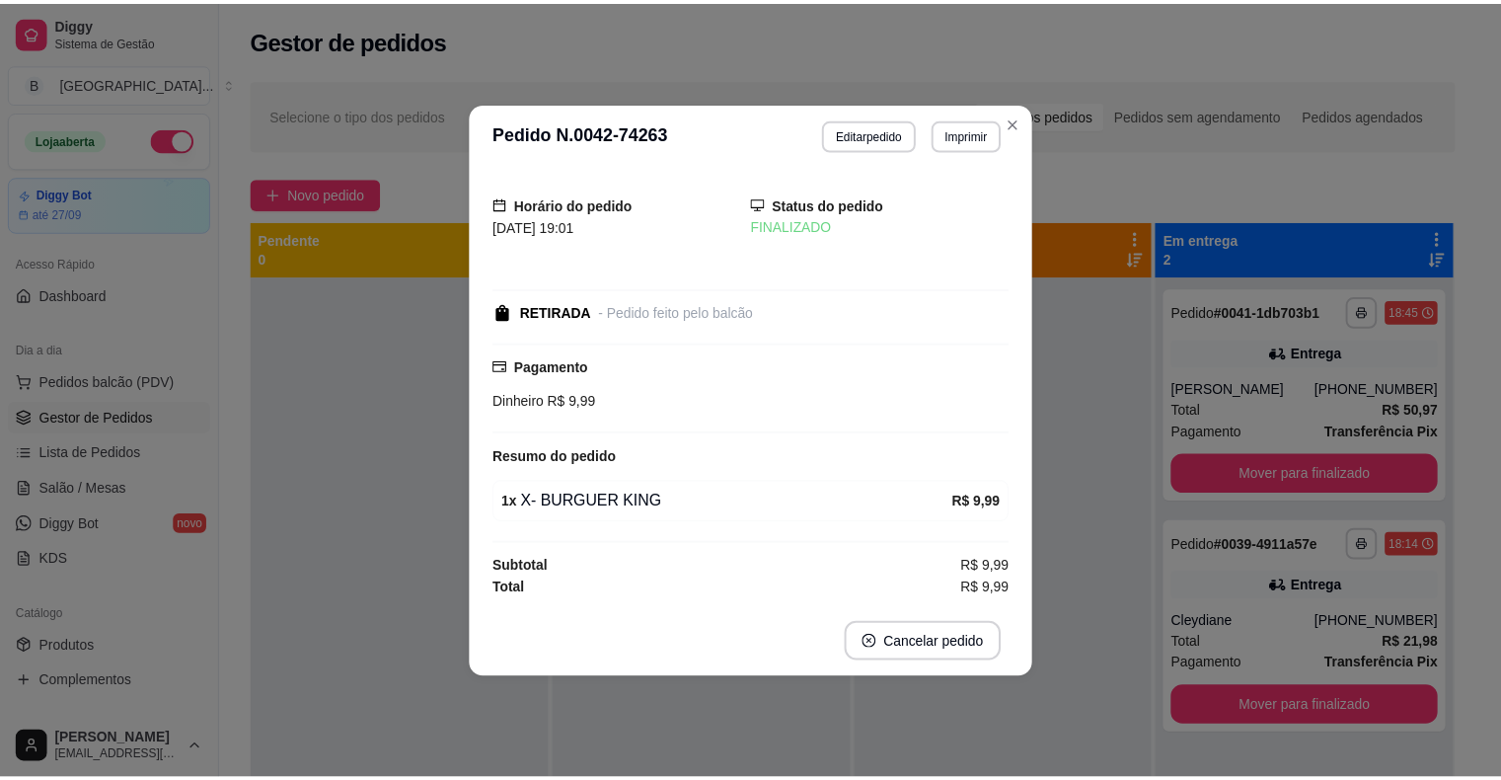
scroll to position [0, 0]
